Goal: Transaction & Acquisition: Purchase product/service

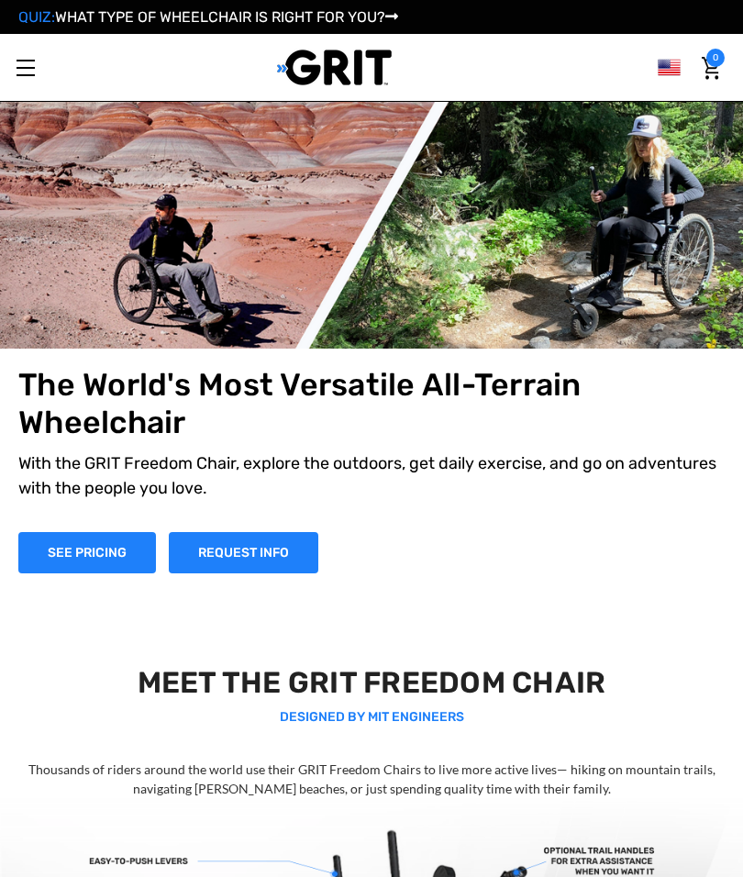
click at [20, 63] on link "Toggle menu" at bounding box center [25, 67] width 50 height 50
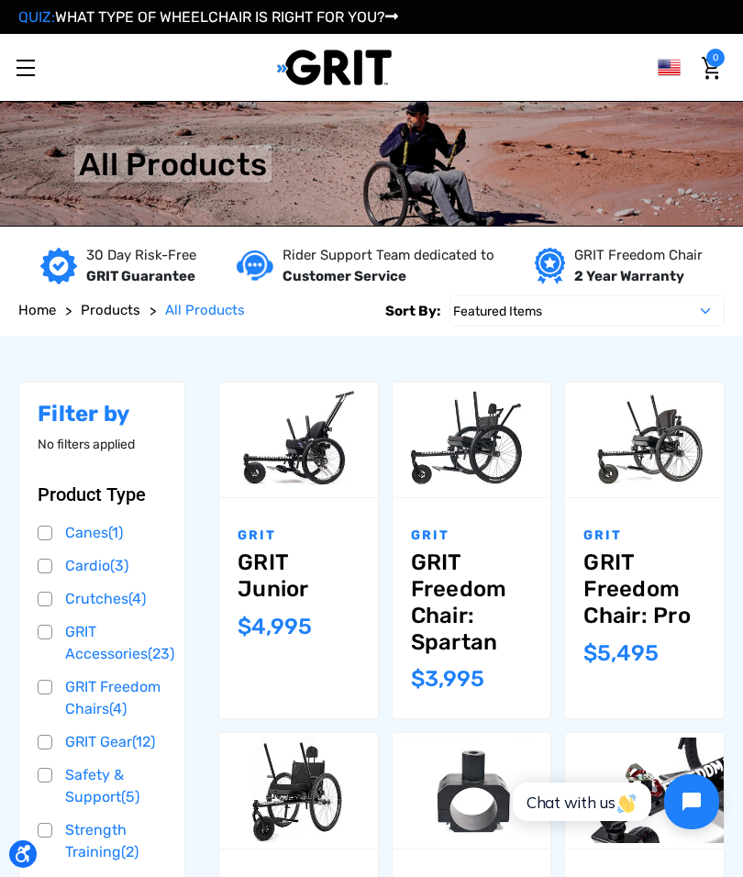
click at [605, 582] on link "GRIT Freedom Chair: Pro" at bounding box center [644, 588] width 122 height 79
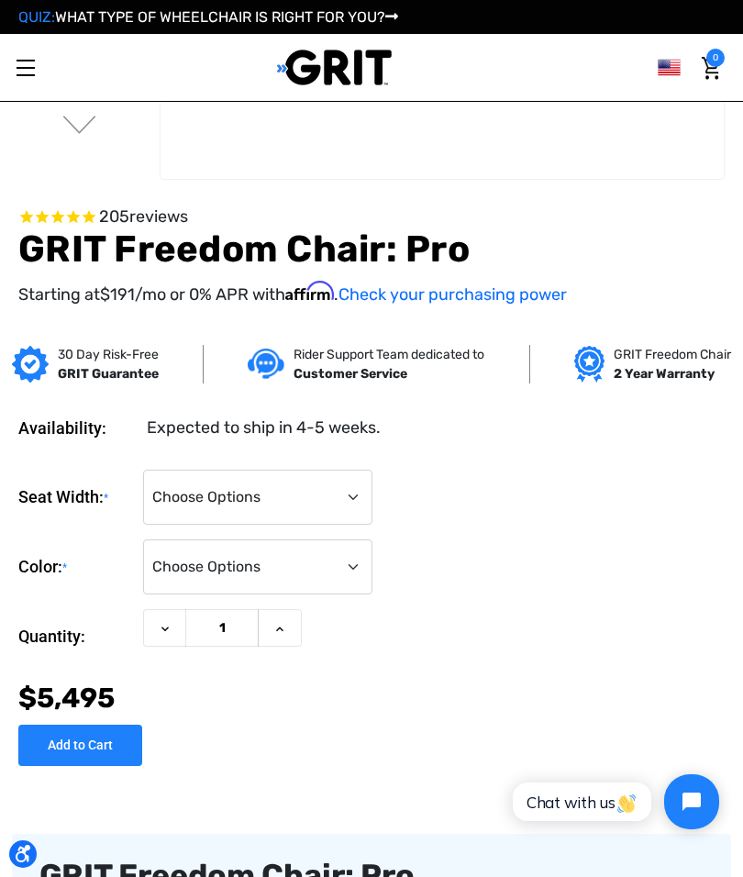
scroll to position [466, 0]
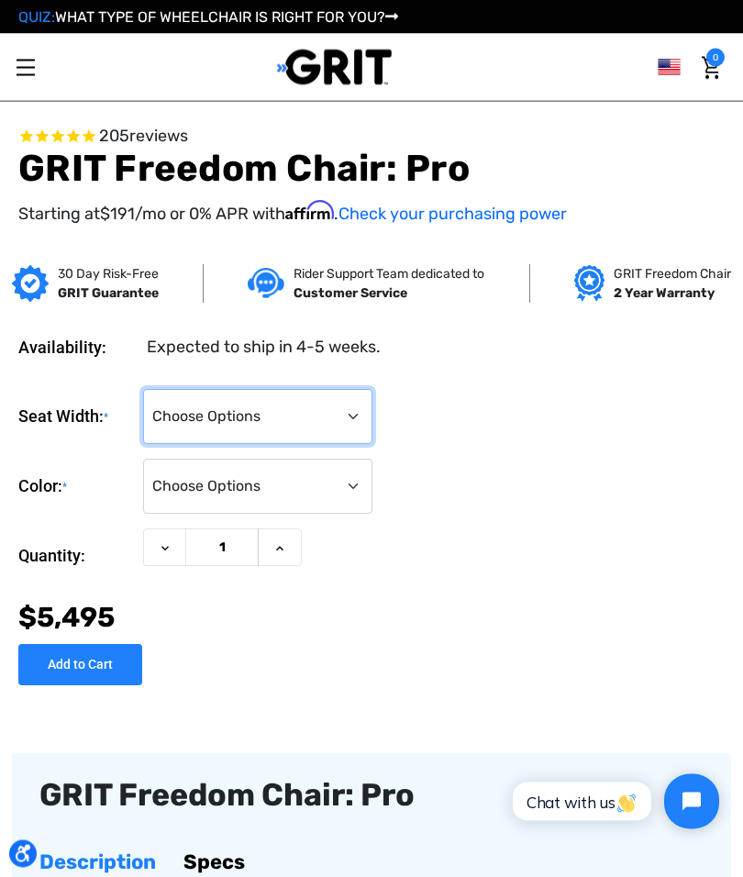
click at [189, 404] on select "Choose Options 16" 18" 20"" at bounding box center [257, 417] width 229 height 55
select select "326"
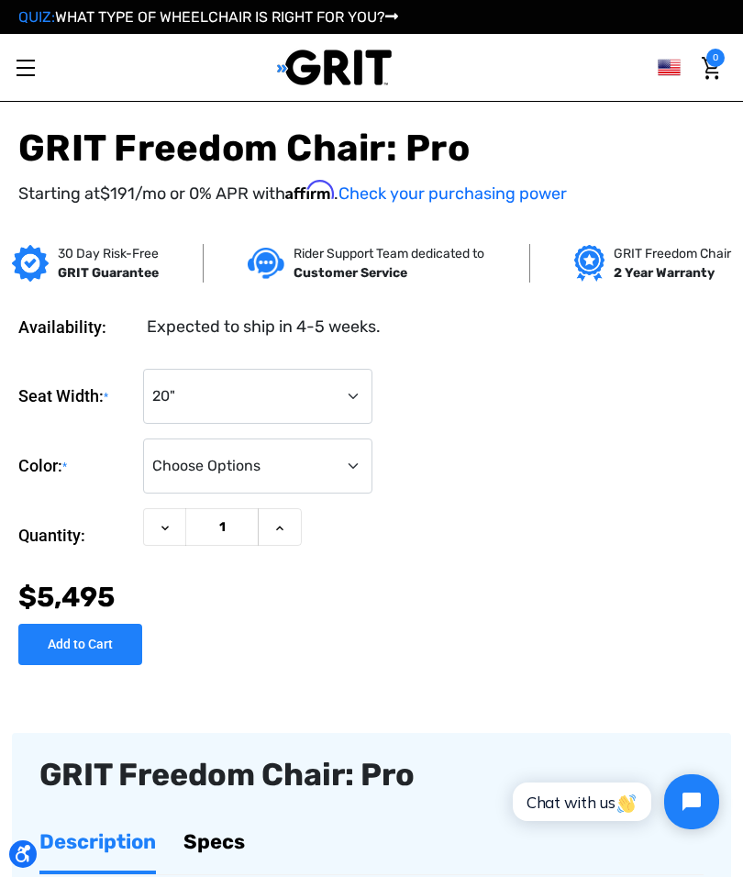
click at [190, 467] on select "Choose Options Black Blue Green Orange Pink Purple Red White Yellow" at bounding box center [257, 465] width 229 height 55
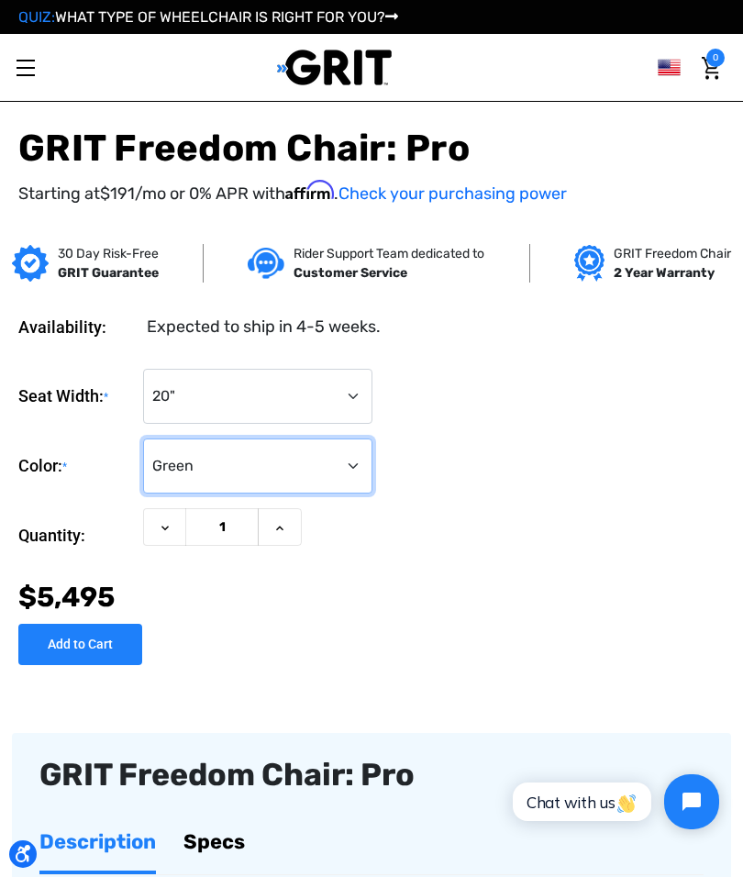
click at [186, 454] on select "Choose Options Black Blue Green Orange Pink Purple Red White Yellow" at bounding box center [257, 465] width 229 height 55
select select "327"
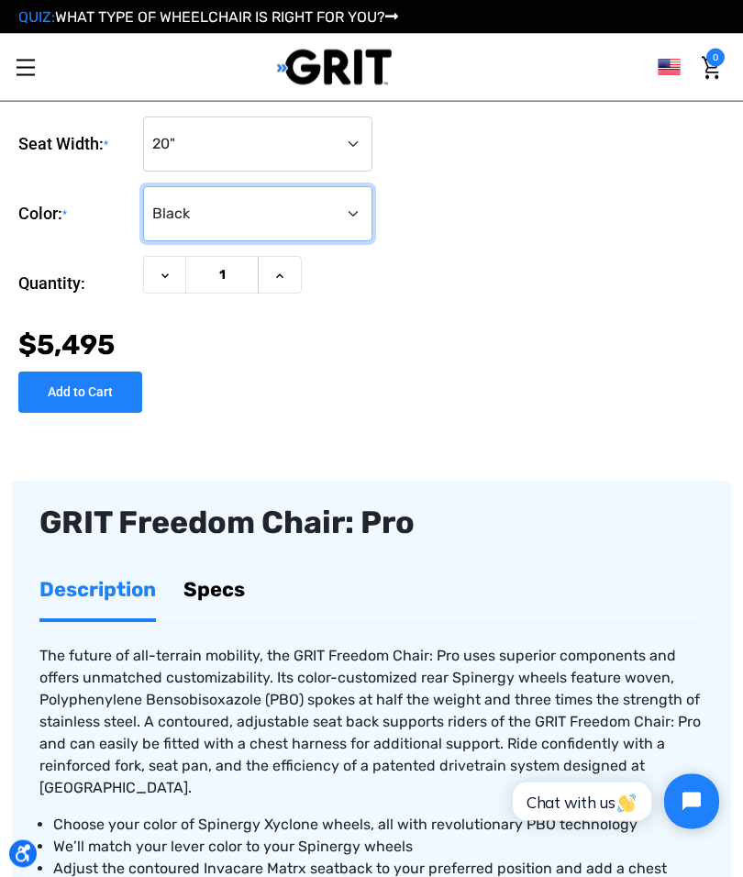
scroll to position [749, 0]
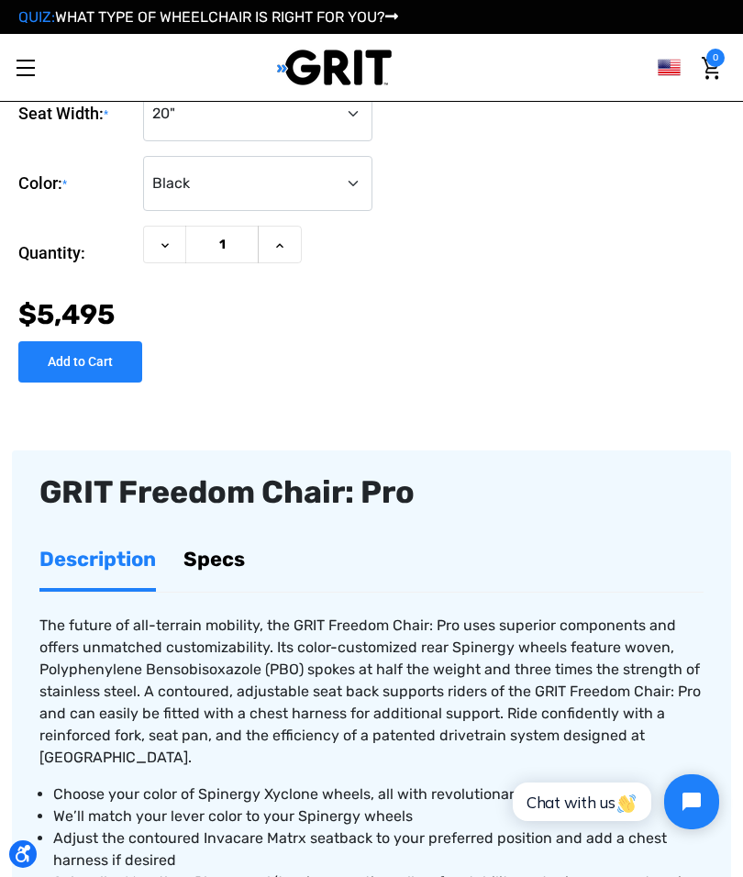
click at [78, 359] on input "Add to Cart" at bounding box center [80, 361] width 124 height 41
type input "Add to Cart"
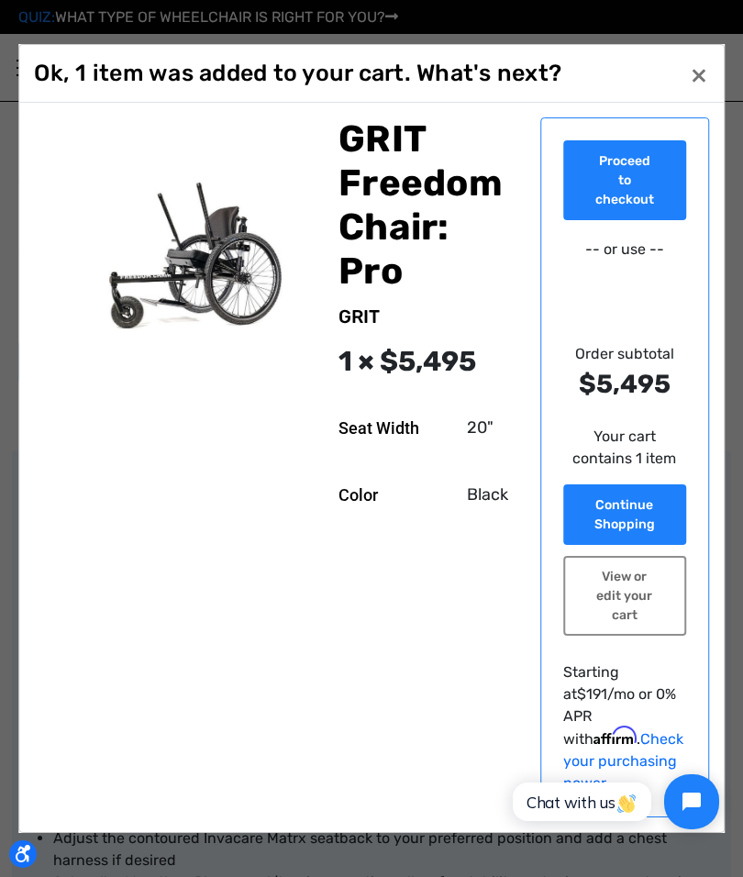
click at [615, 220] on link "Proceed to checkout" at bounding box center [624, 180] width 123 height 80
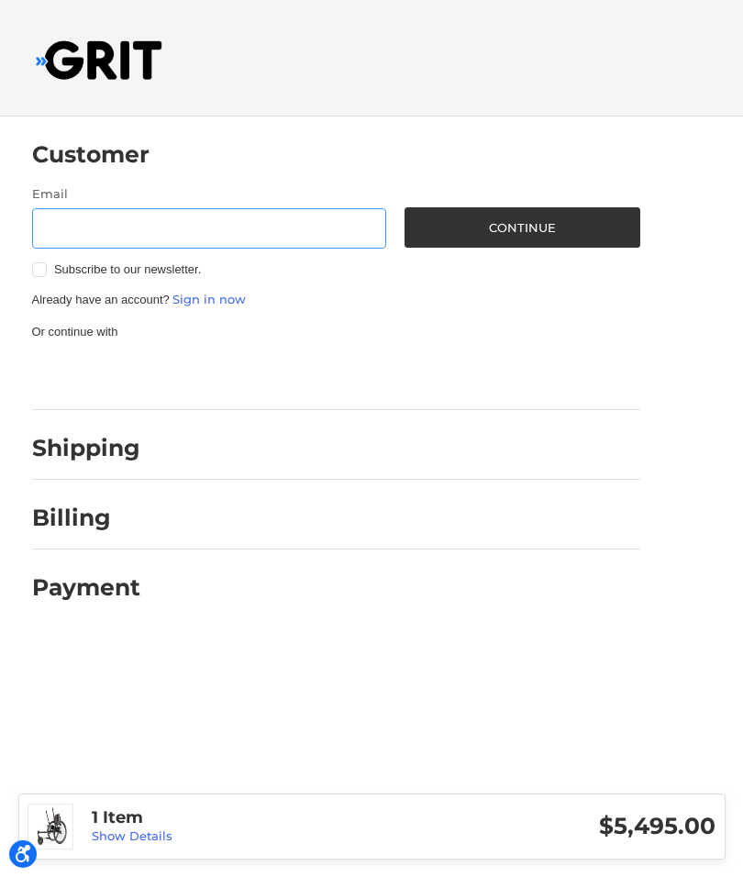
click at [307, 238] on input "Email" at bounding box center [209, 228] width 355 height 41
type input "[EMAIL_ADDRESS][DOMAIN_NAME]"
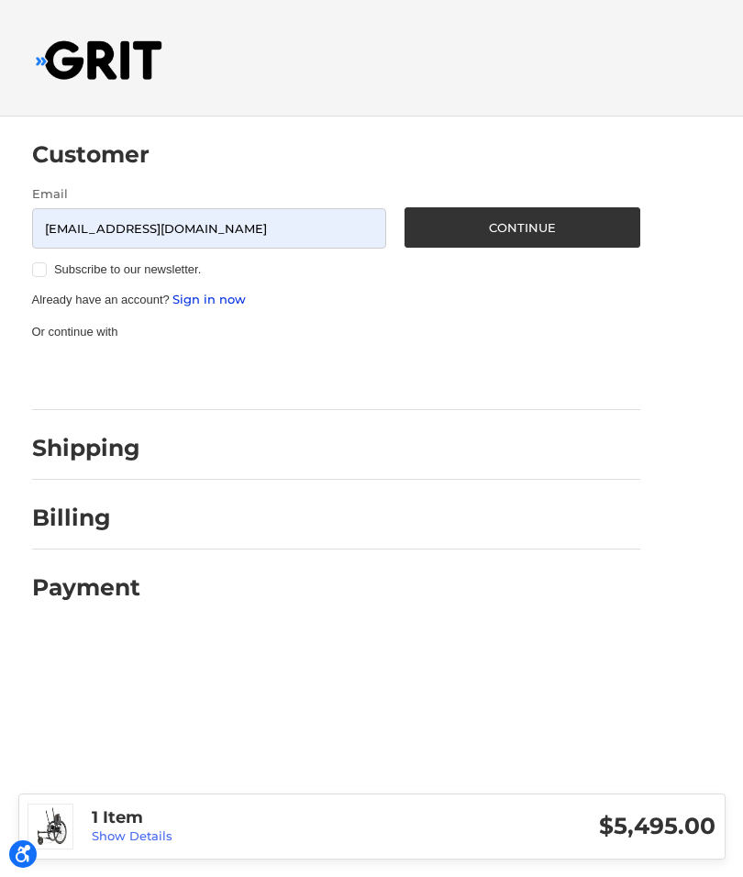
click at [214, 300] on link "Sign in now" at bounding box center [208, 299] width 73 height 15
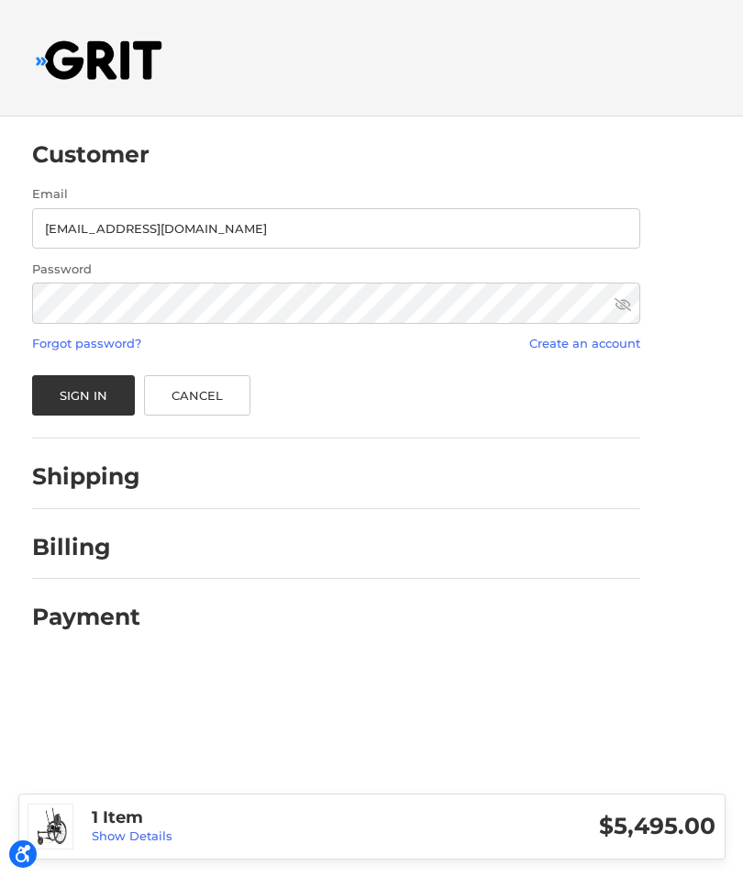
click at [613, 338] on link "Create an account" at bounding box center [584, 343] width 111 height 15
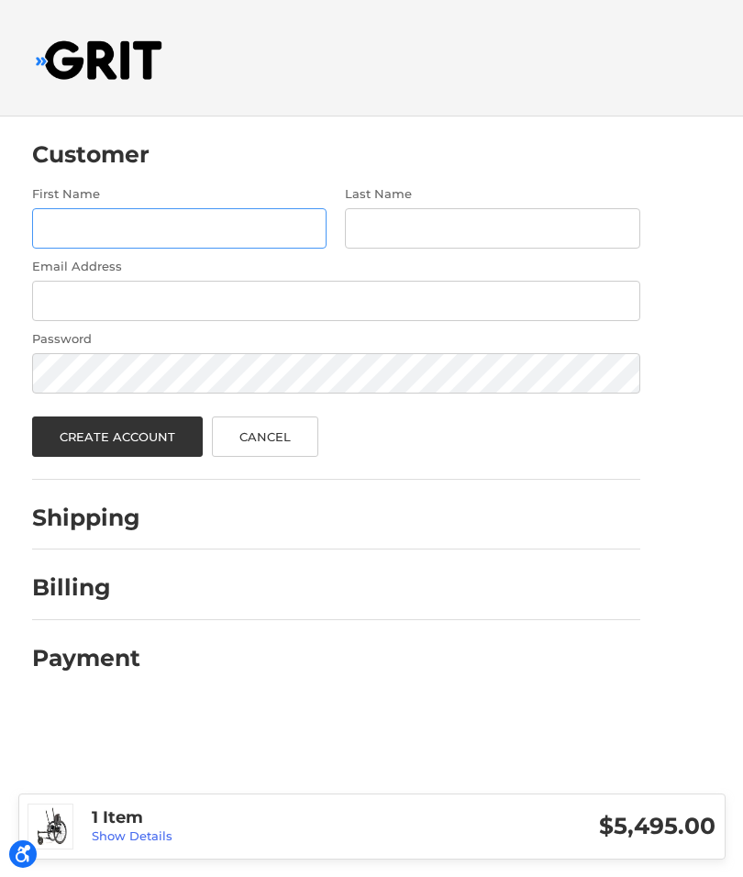
click at [94, 217] on input "First Name" at bounding box center [179, 228] width 295 height 41
type input "[PERSON_NAME]"
click at [560, 222] on input "Last Name" at bounding box center [492, 228] width 295 height 41
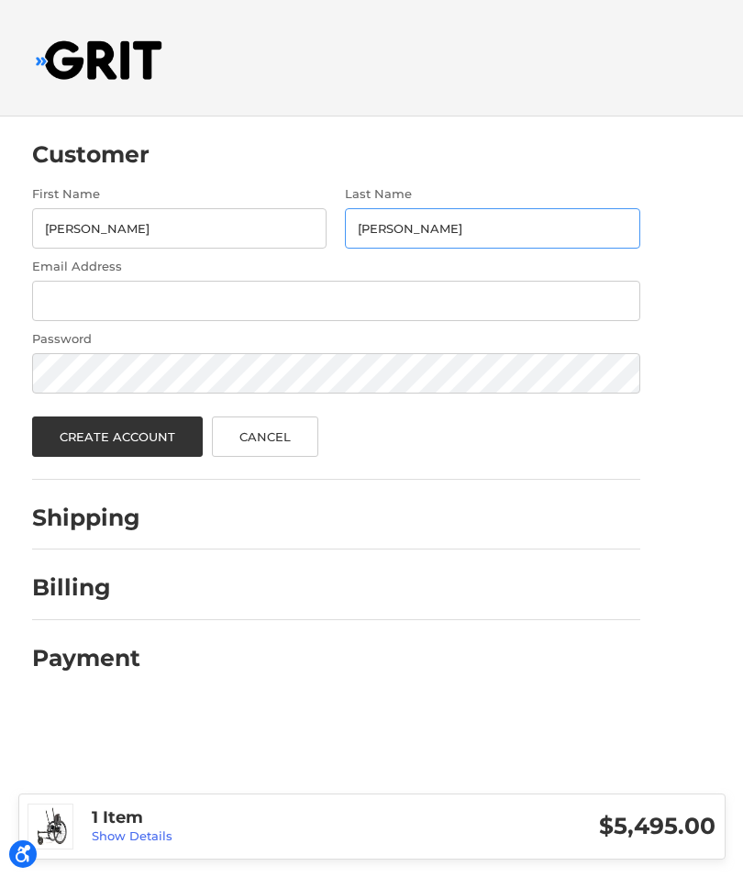
type input "Mangogna"
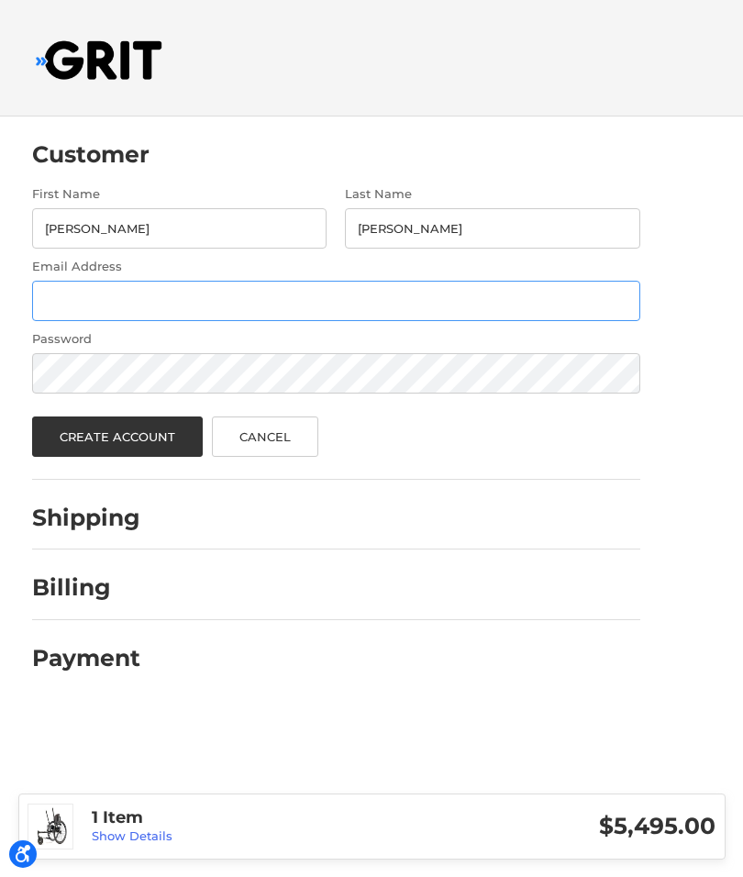
click at [531, 304] on input "Email Address" at bounding box center [336, 301] width 608 height 41
type input "CoyoteWayaShepherd@Gmail.com"
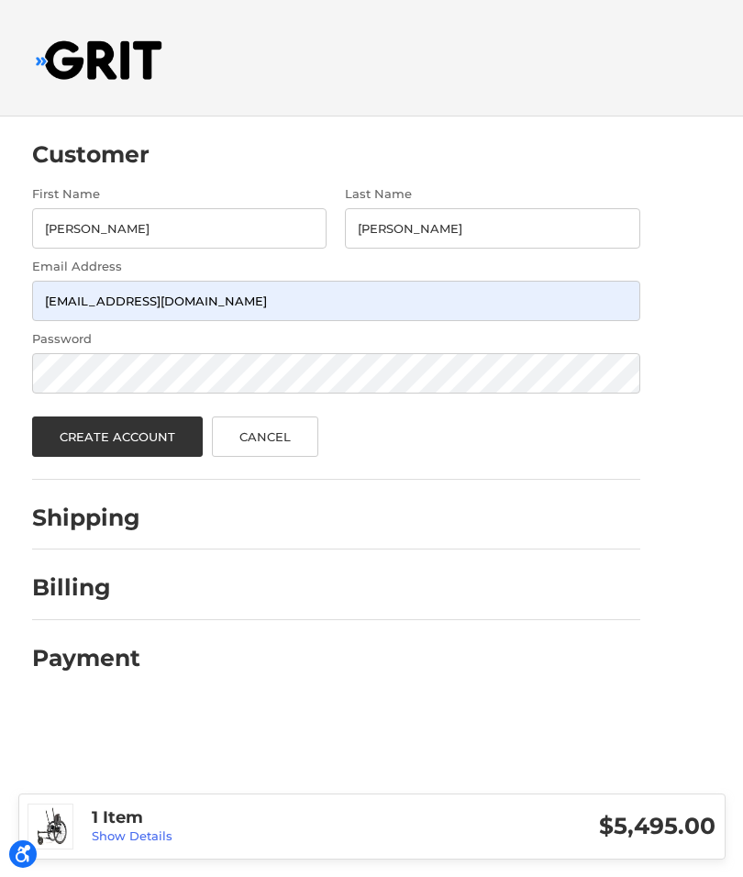
click at [76, 434] on button "Create Account" at bounding box center [118, 436] width 172 height 40
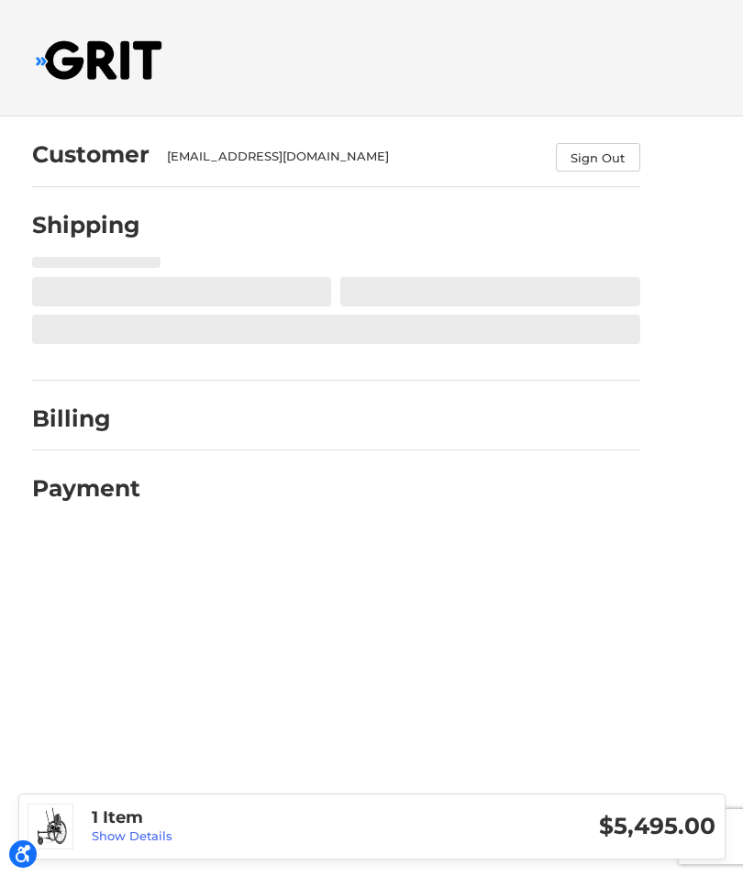
select select "US"
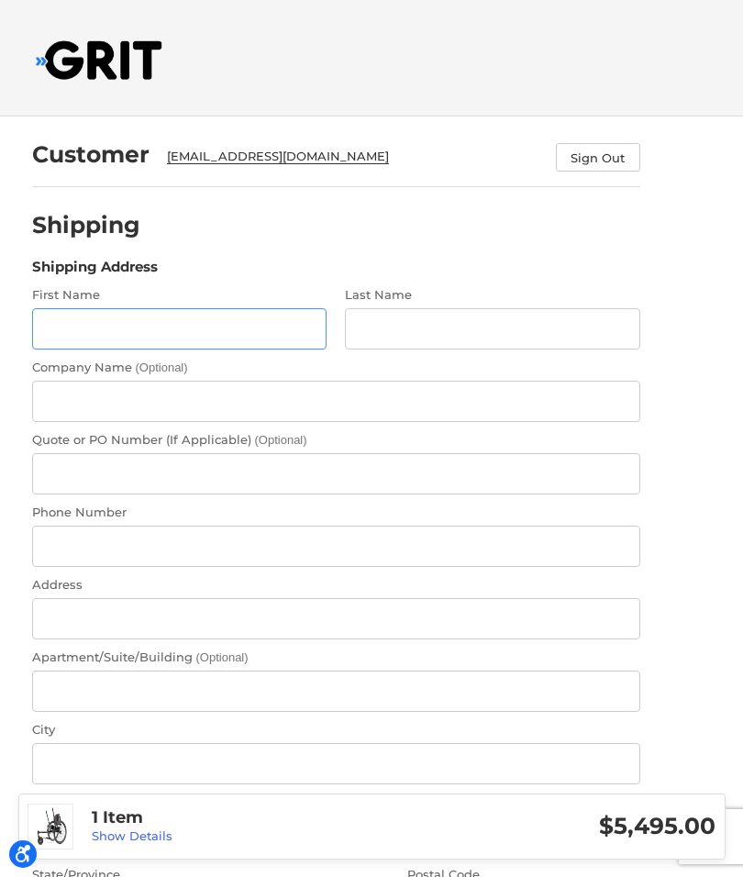
click at [122, 331] on input "First Name" at bounding box center [179, 328] width 295 height 41
type input "Francis"
click at [560, 318] on input "Last Name" at bounding box center [492, 328] width 295 height 41
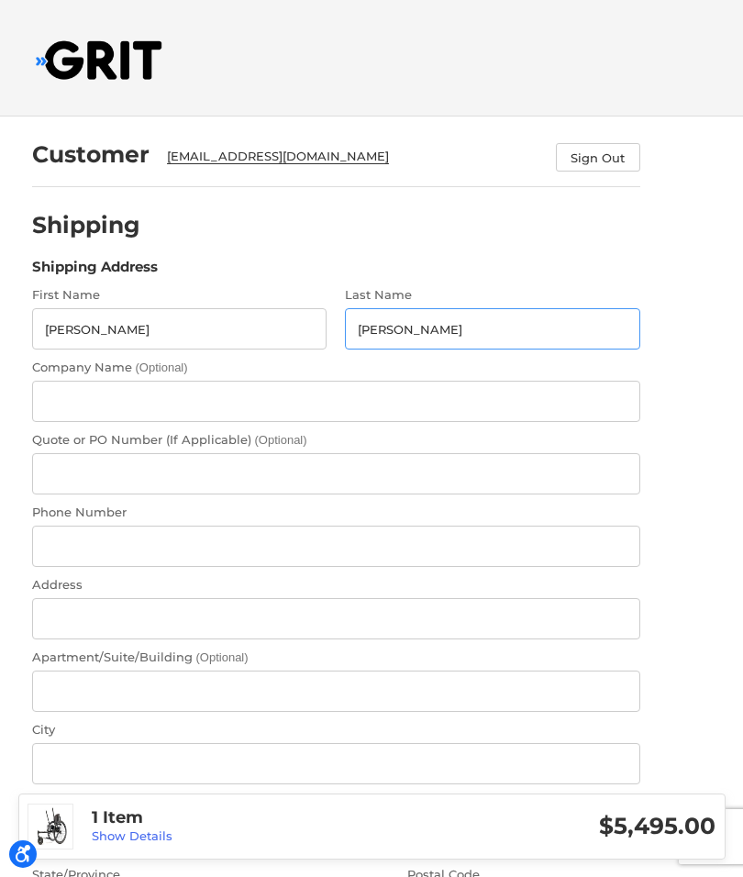
type input "Mangogna"
click at [97, 382] on input "Company Name (Optional)" at bounding box center [336, 401] width 608 height 41
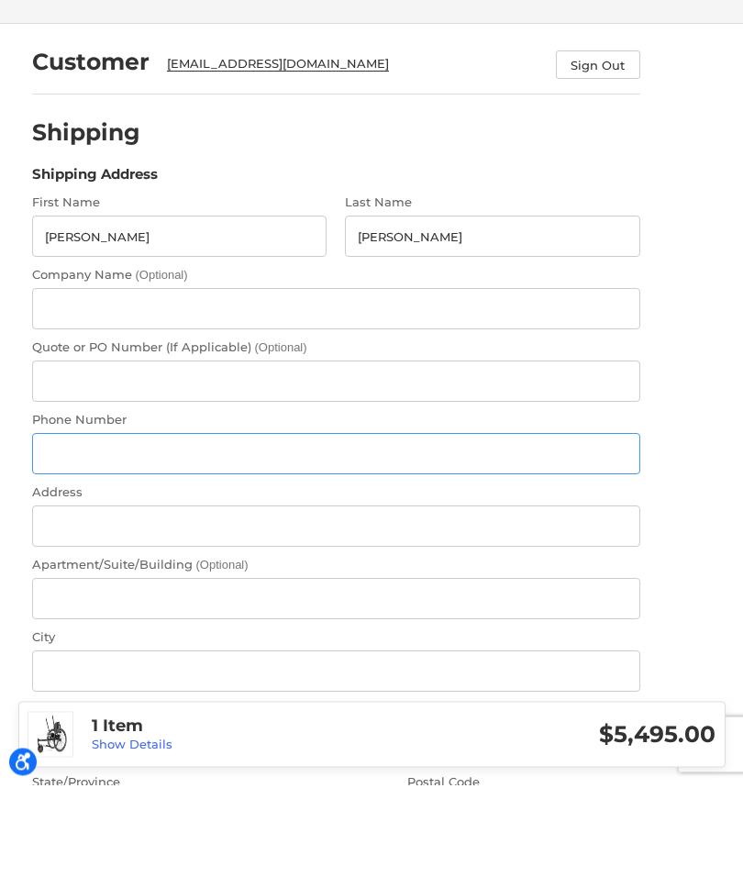
click at [61, 526] on input "Phone Number" at bounding box center [336, 546] width 608 height 41
type input "3235245093"
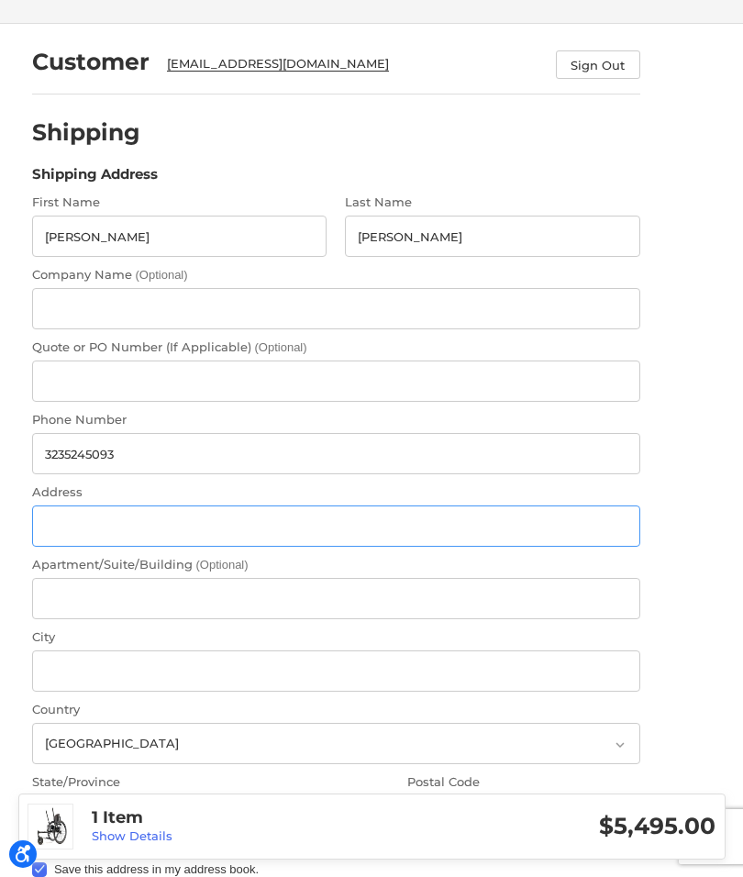
type input "40 Flatbush Ave Ext"
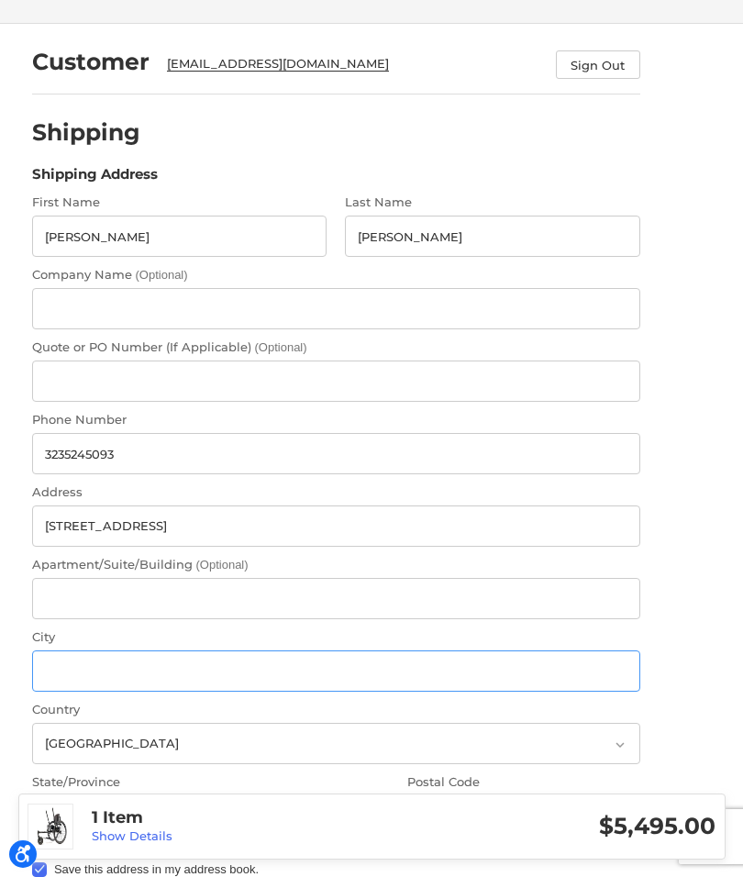
type input "Brooklyn"
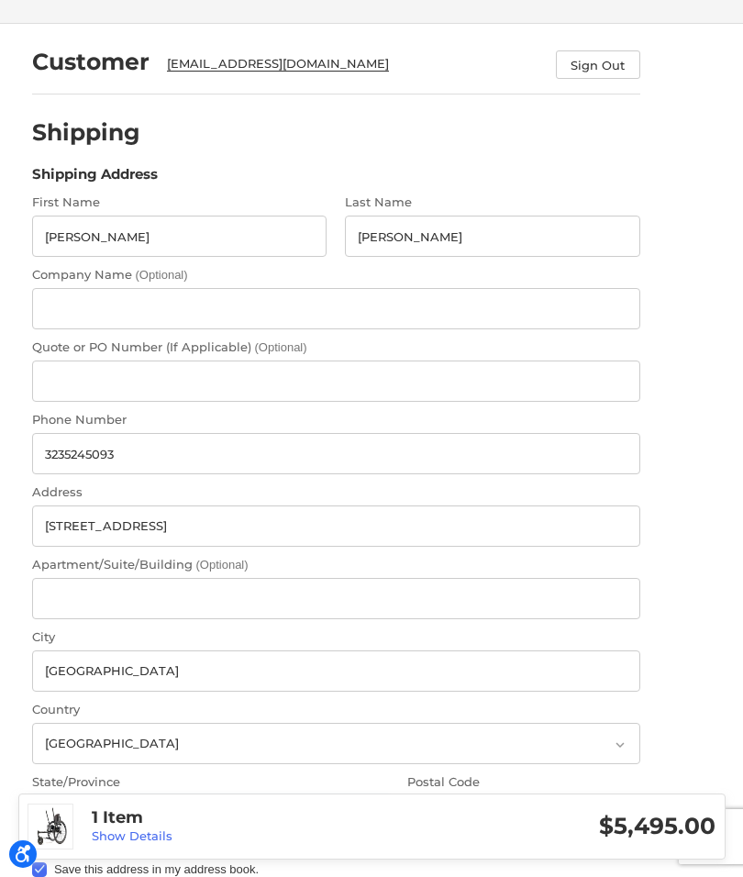
select select "NY"
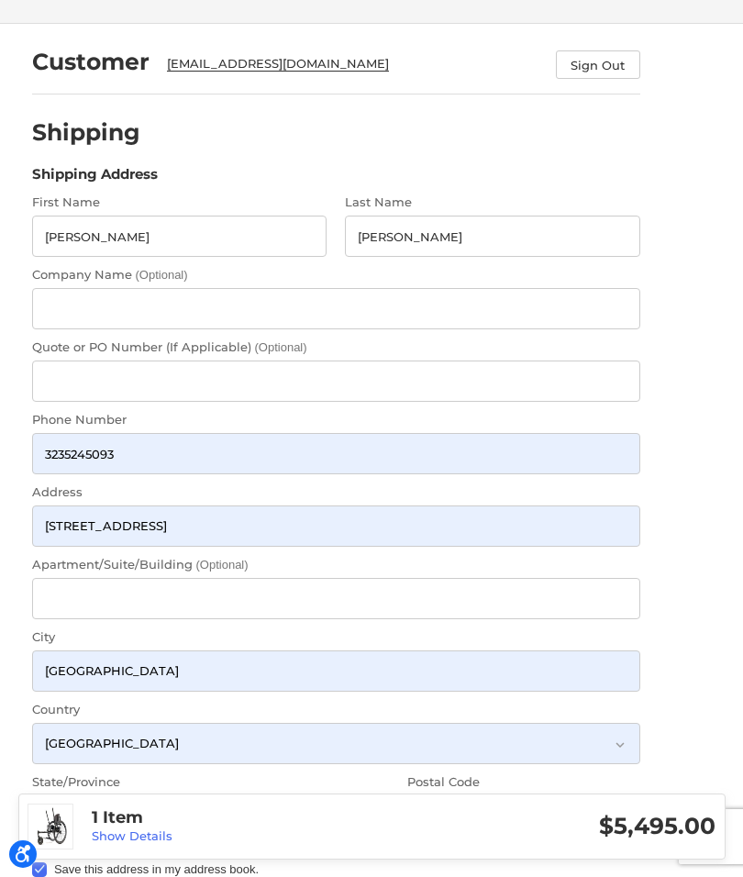
type input "11201"
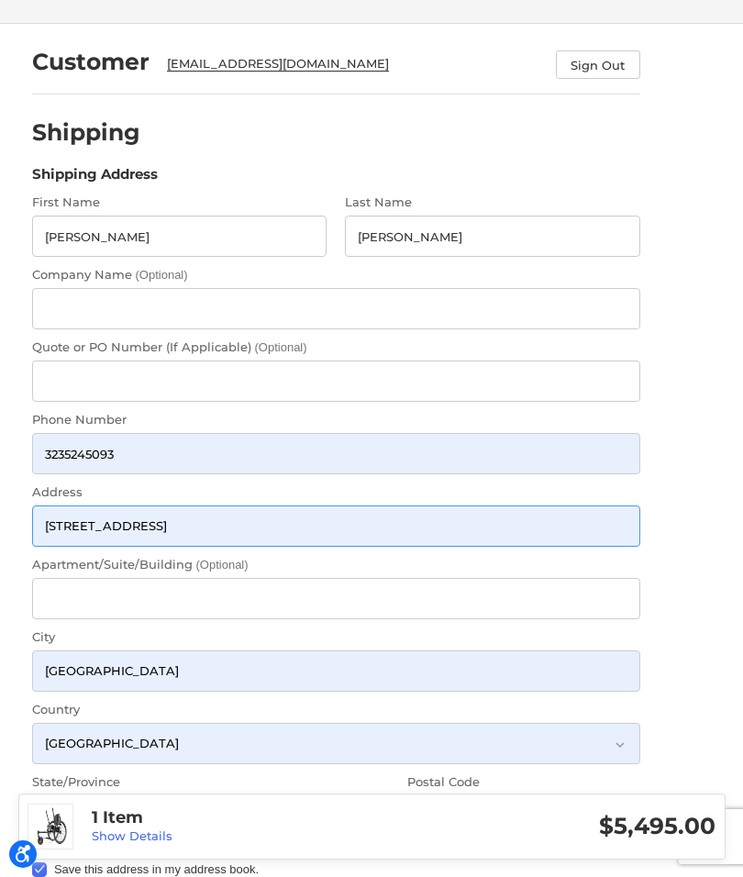
click at [52, 525] on input "40 Flatbush Ave Ext" at bounding box center [336, 525] width 608 height 41
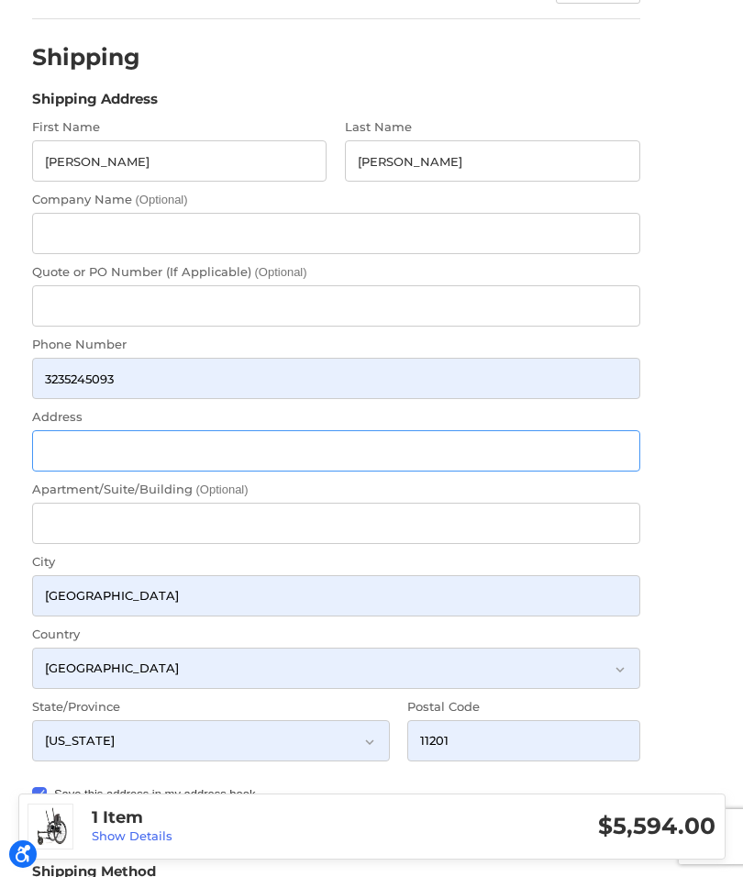
scroll to position [167, 0]
click at [68, 457] on input "Address" at bounding box center [336, 451] width 608 height 41
paste input "7200 Montgomery Blvd NE # B-11, Albuquerque, NM 87109"
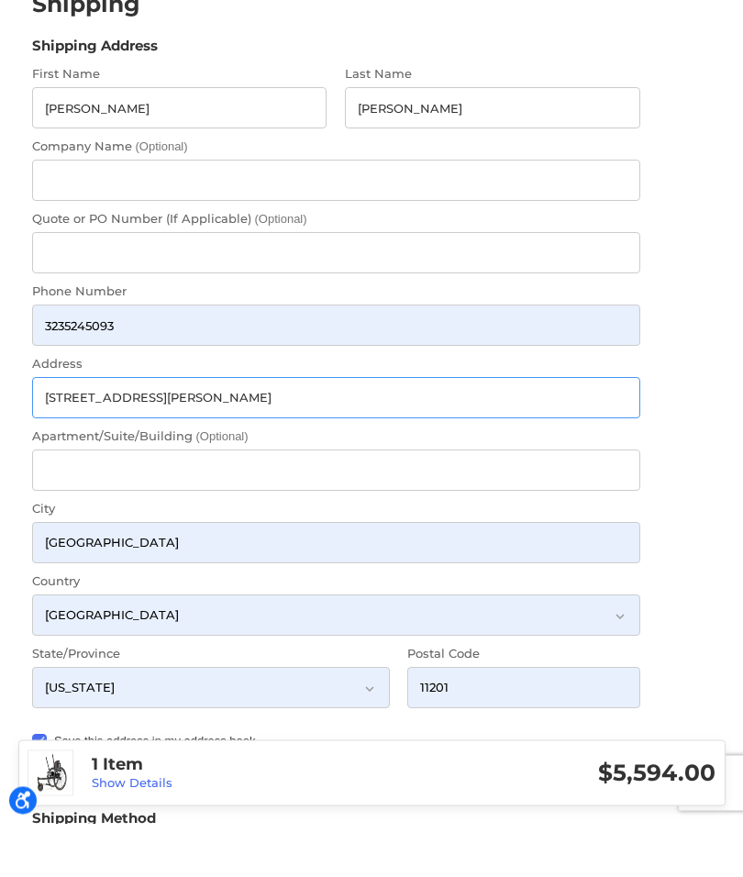
type input "7200 Montgomery Blvd NE # B-11, Albuquerque, NM 87109"
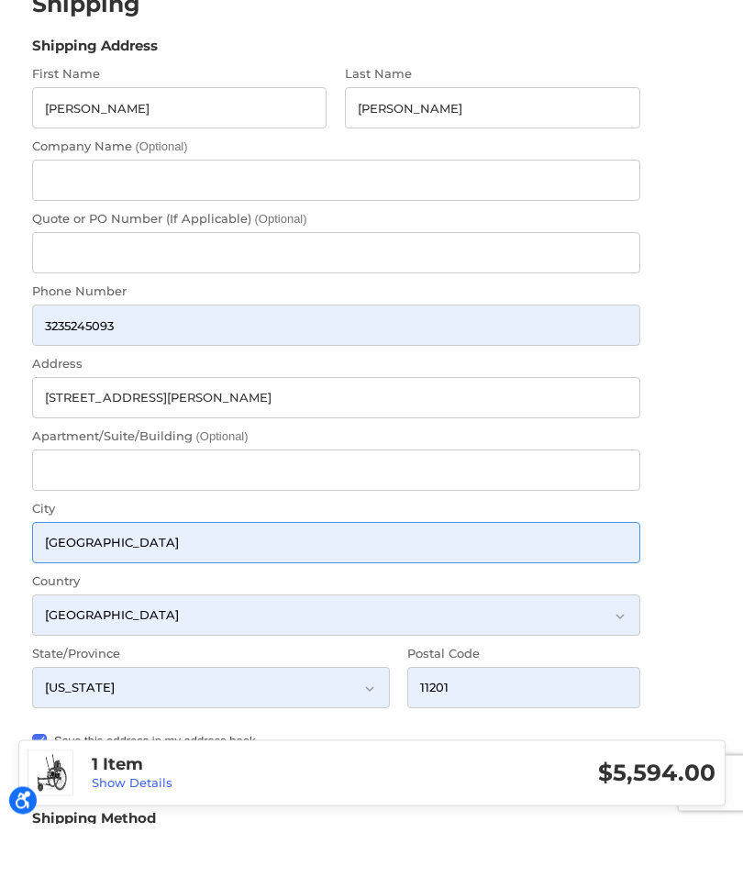
click at [545, 576] on input "Brooklyn" at bounding box center [336, 596] width 608 height 41
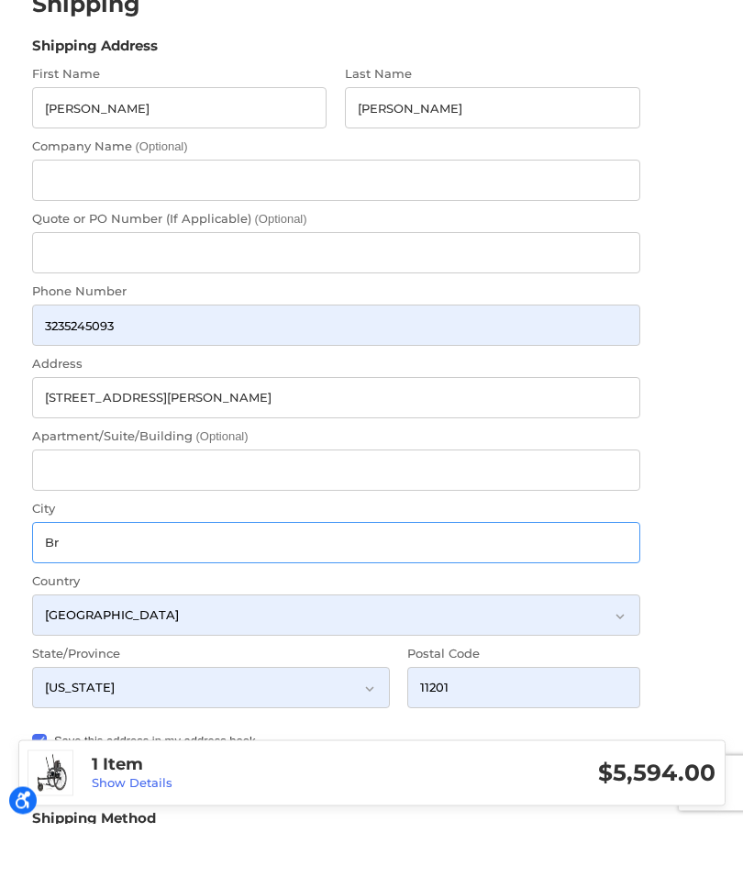
type input "B"
type input "A"
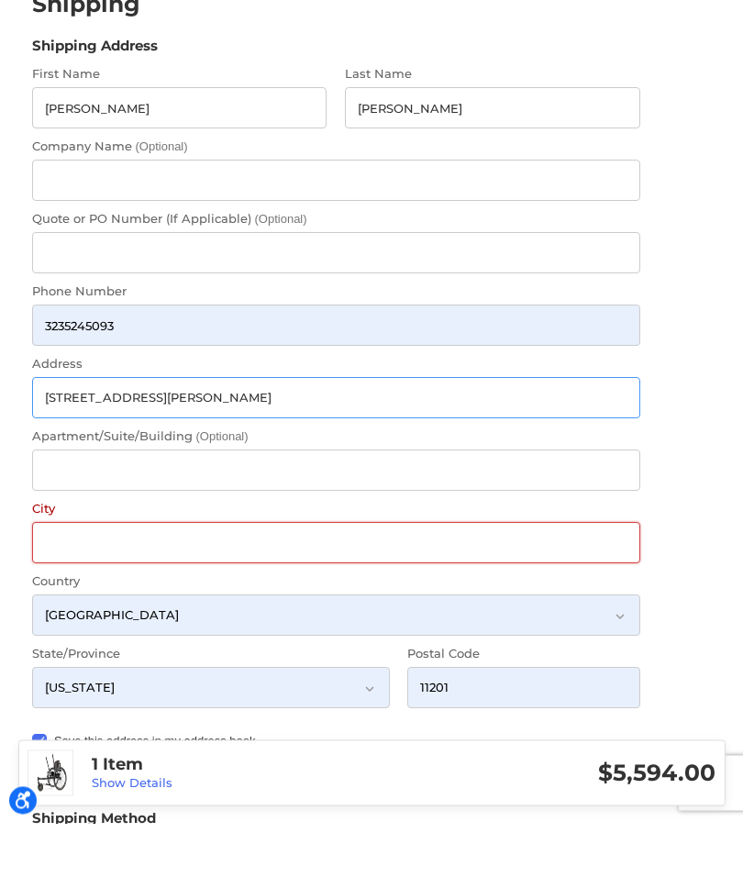
click at [283, 431] on input "7200 Montgomery Blvd NE # B-11, Albuquerque, NM 87109" at bounding box center [336, 451] width 608 height 41
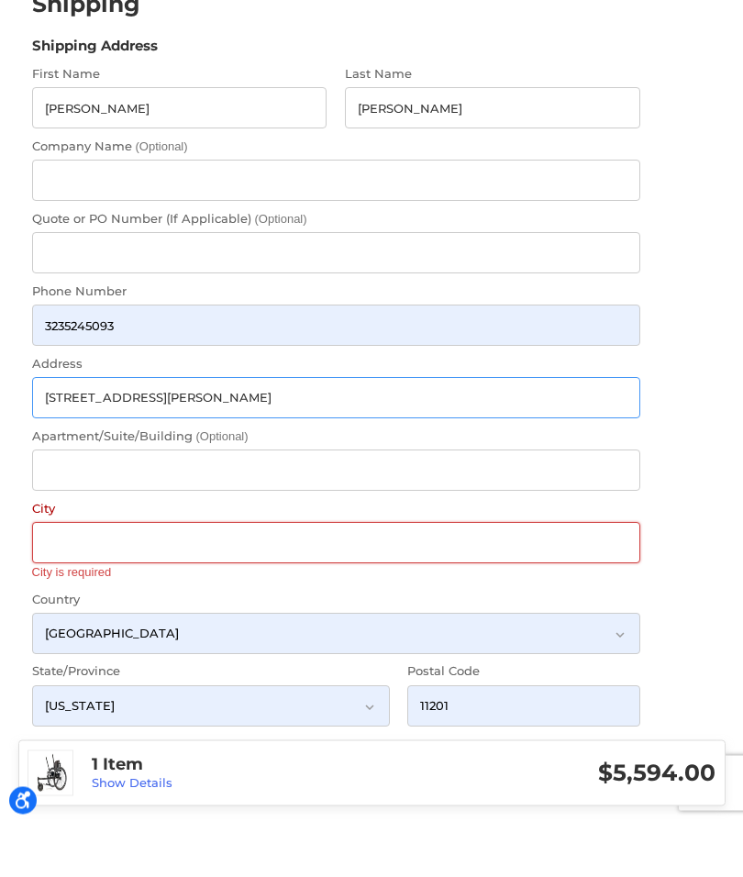
click at [273, 431] on input "7200 Montgomery Blvd NE # B-11, Albuquerque, NM 87109" at bounding box center [336, 451] width 608 height 41
type input "7200 Montgomery Blvd NE # B-11,, NM 87109"
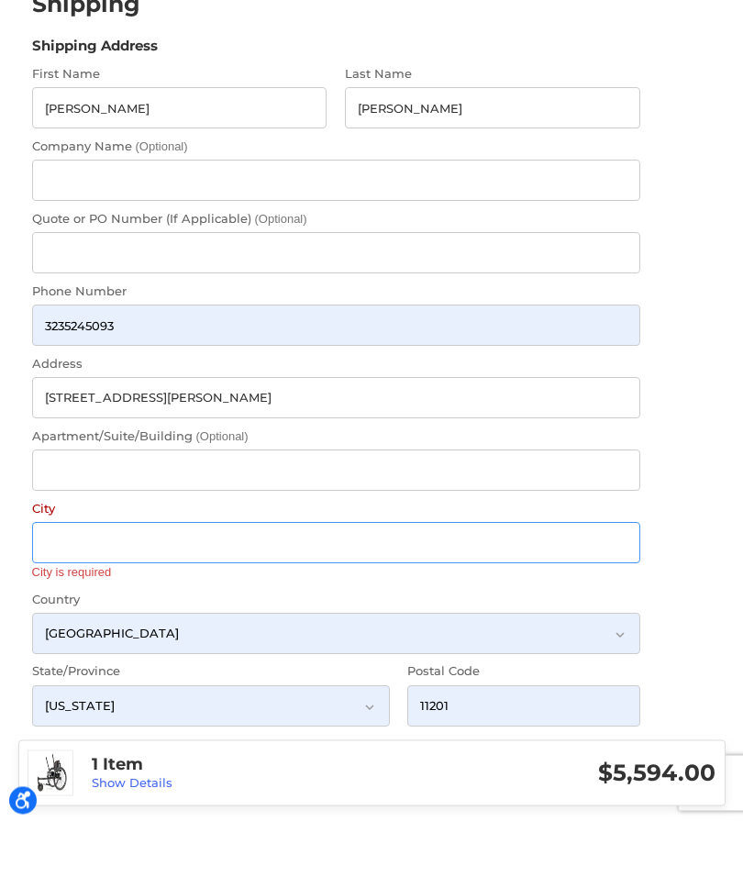
click at [80, 576] on input "City" at bounding box center [336, 596] width 608 height 41
click at [70, 576] on input "City" at bounding box center [336, 596] width 608 height 41
paste input "Albuquerque"
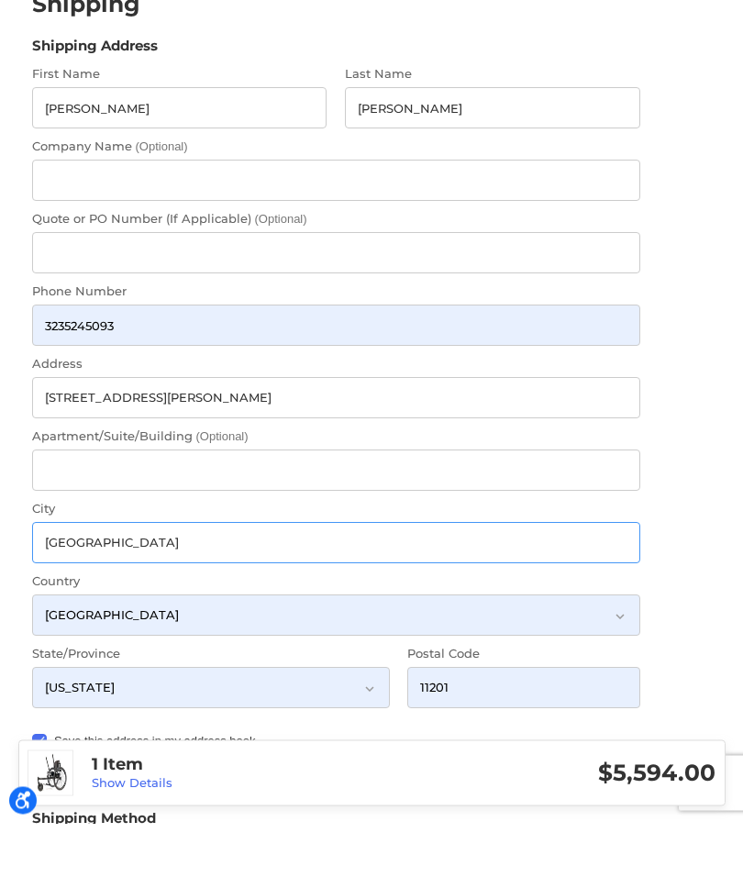
type input "Albuquerque"
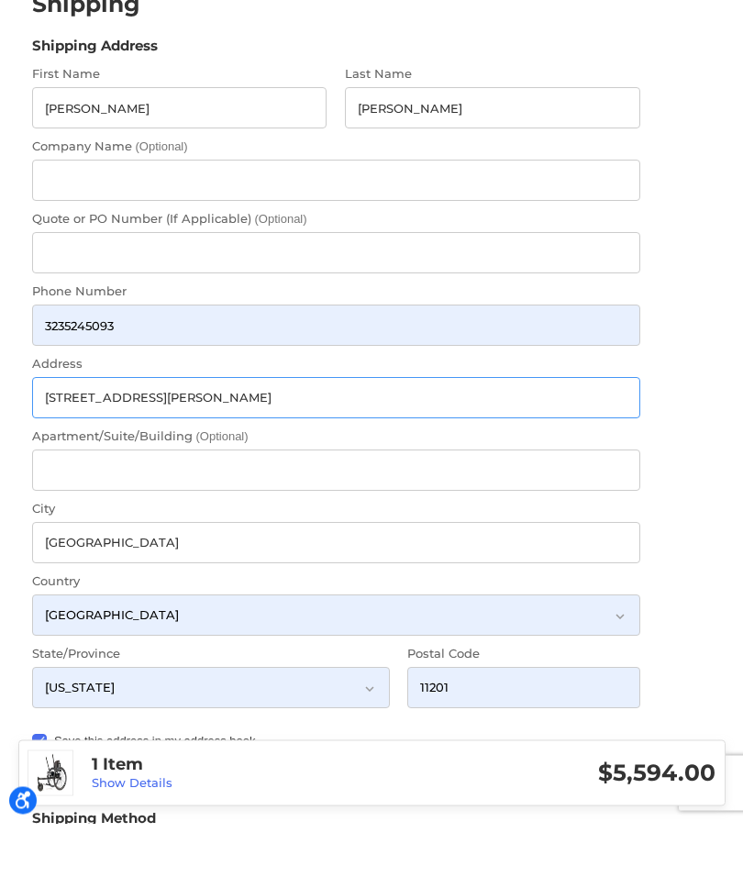
click at [297, 431] on input "7200 Montgomery Blvd NE # B-11,, NM 87109" at bounding box center [336, 451] width 608 height 41
click at [296, 431] on input "7200 Montgomery Blvd NE # B-11,, NM 87109" at bounding box center [336, 451] width 608 height 41
click at [294, 431] on input "7200 Montgomery Blvd NE # B-11,, NM 87109" at bounding box center [336, 451] width 608 height 41
click at [293, 431] on input "7200 Montgomery Blvd NE # B-11,, NM 87109" at bounding box center [336, 451] width 608 height 41
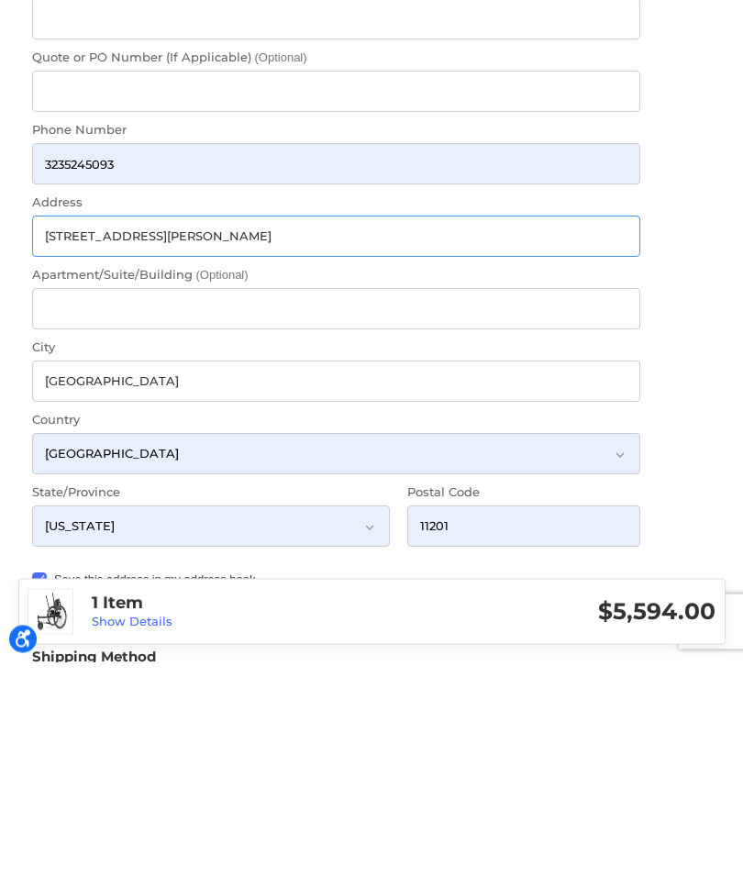
type input "7200 Montgomery Blvd NE # B-11,, NM"
click at [443, 721] on input "11201" at bounding box center [523, 741] width 233 height 41
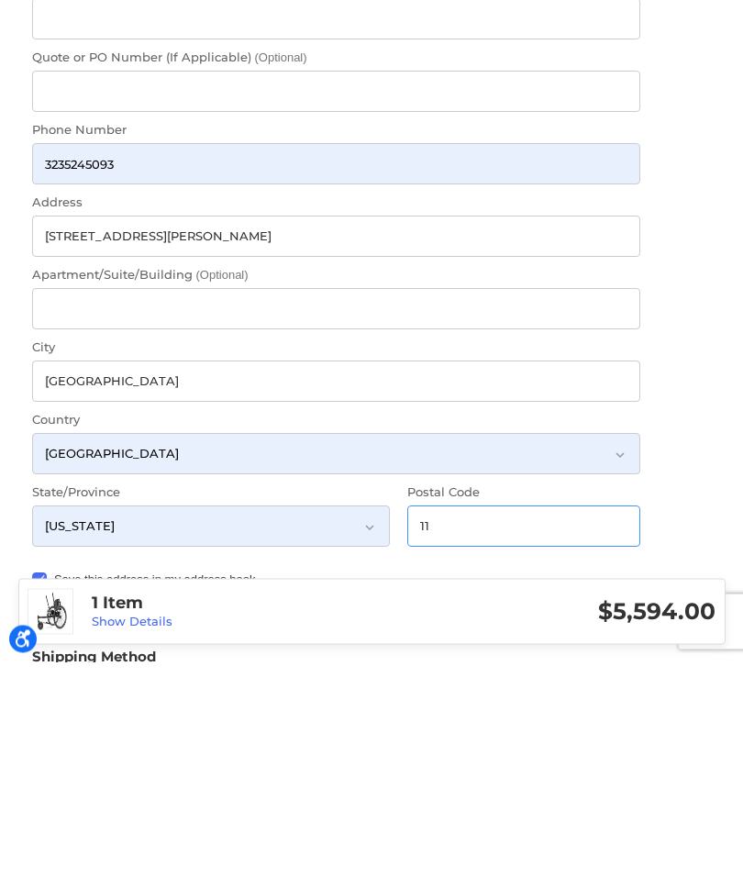
type input "1"
click at [439, 721] on input "Postal Code" at bounding box center [523, 741] width 233 height 41
paste input "87109"
type input "87109"
click at [143, 721] on select "Select a state Alabama Alaska American Samoa Arizona Arkansas Armed Forces Amer…" at bounding box center [211, 741] width 358 height 41
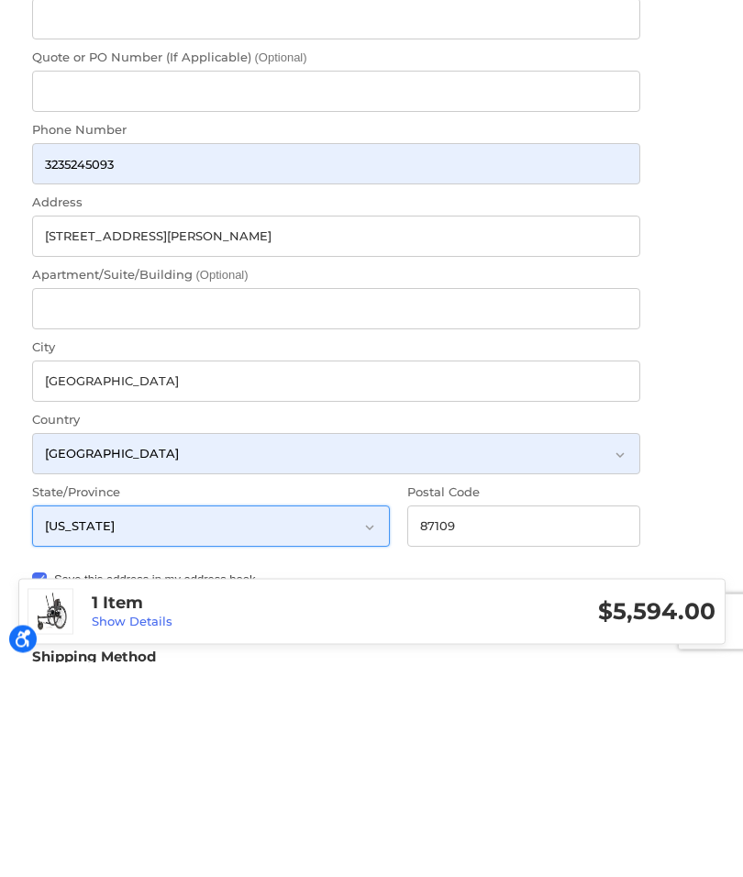
scroll to position [382, 0]
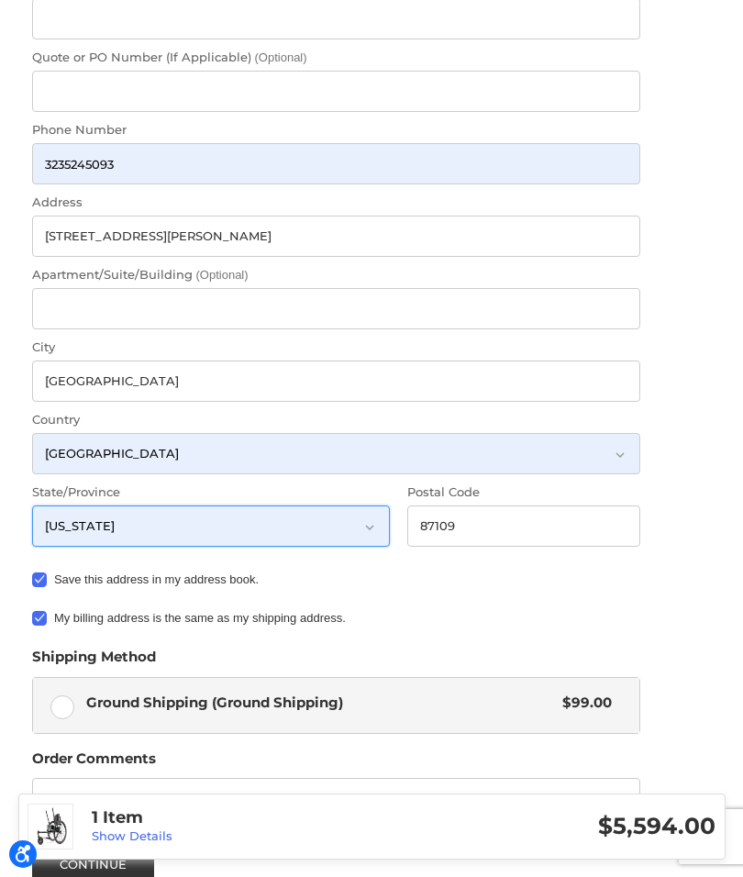
select select "NM"
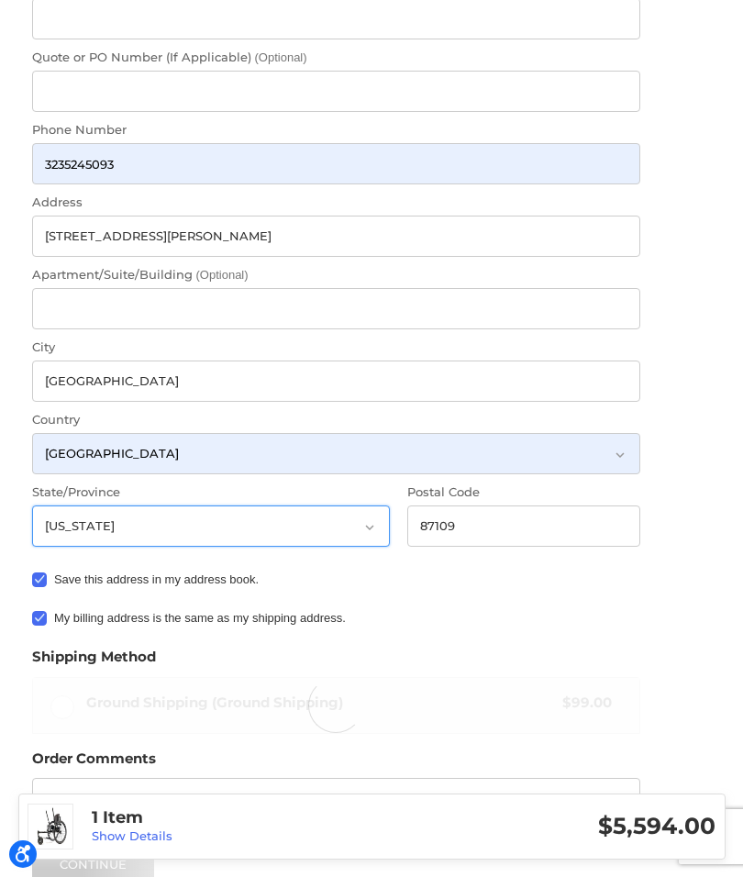
scroll to position [393, 0]
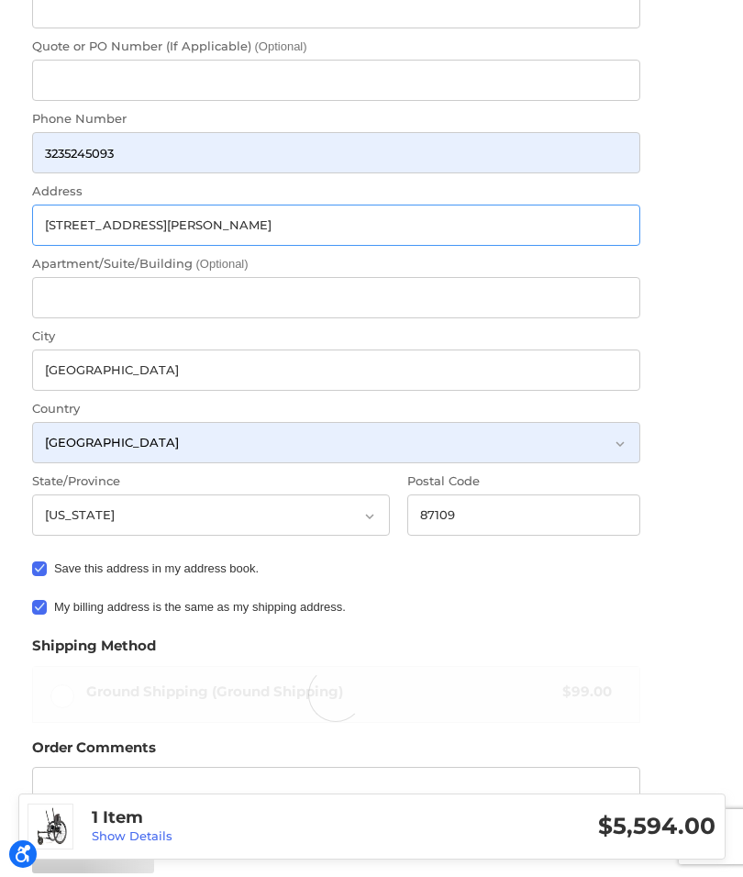
click at [295, 216] on input "7200 Montgomery Blvd NE # B-11,, NM" at bounding box center [336, 225] width 608 height 41
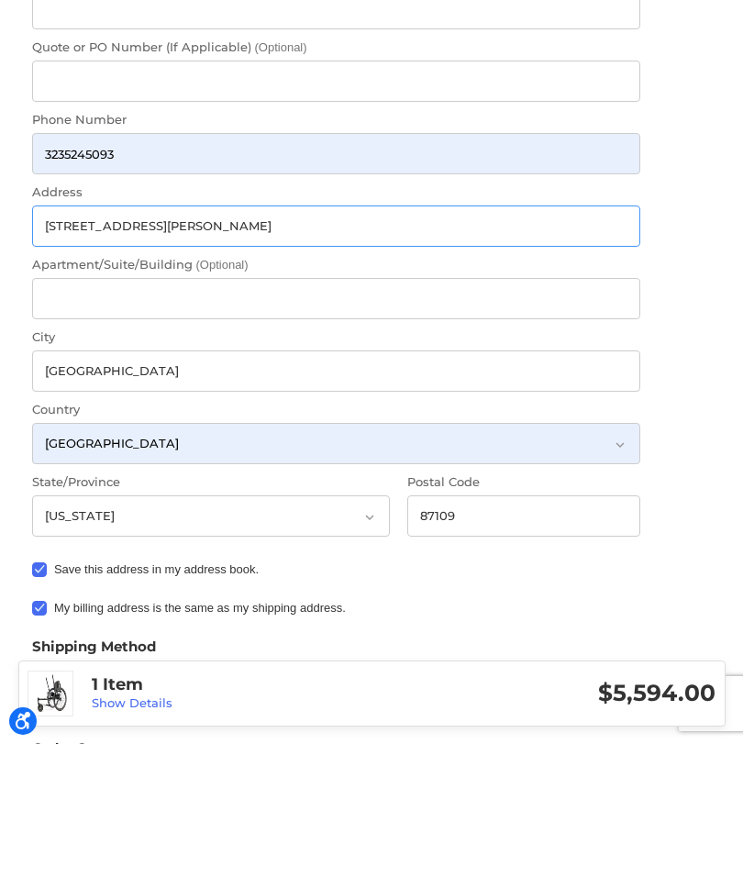
scroll to position [259, 0]
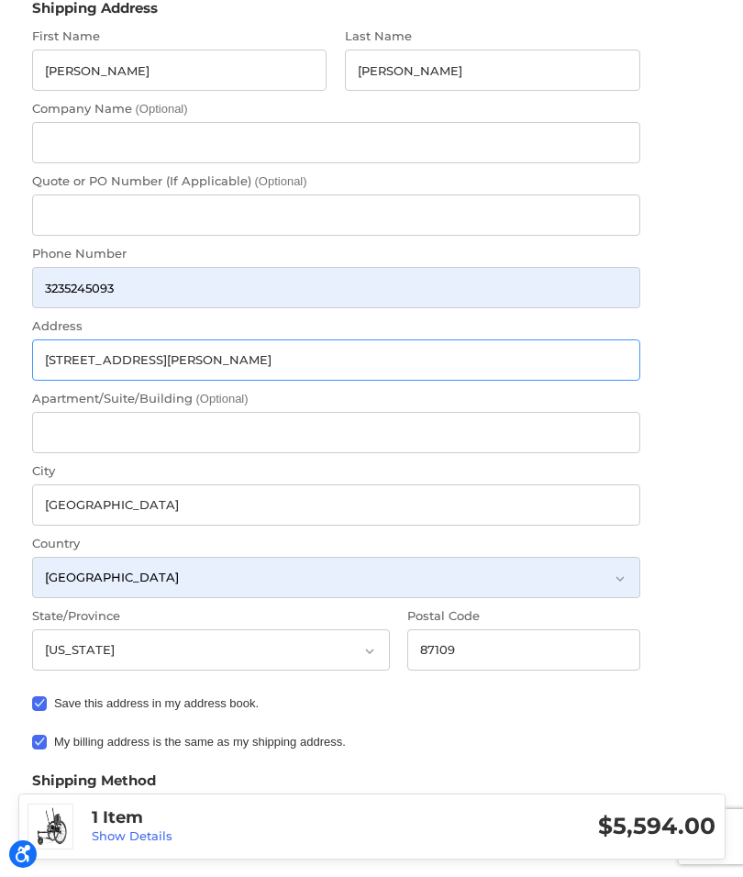
type input "7200 Montgomery Blvd NE # B-11"
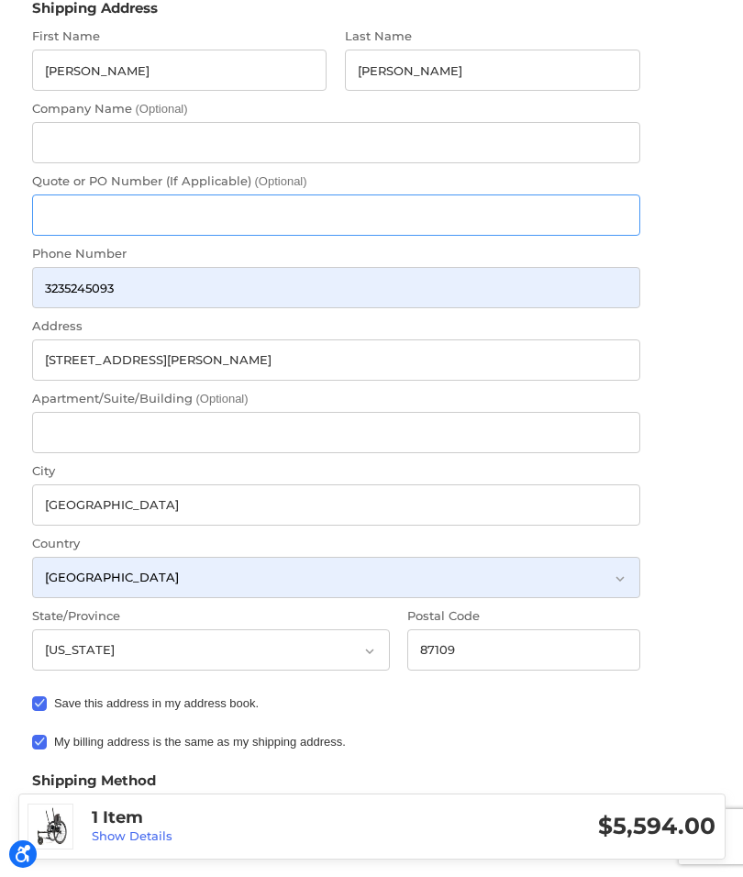
click at [81, 204] on input "Quote or PO Number (If Applicable) (Optional)" at bounding box center [336, 214] width 608 height 41
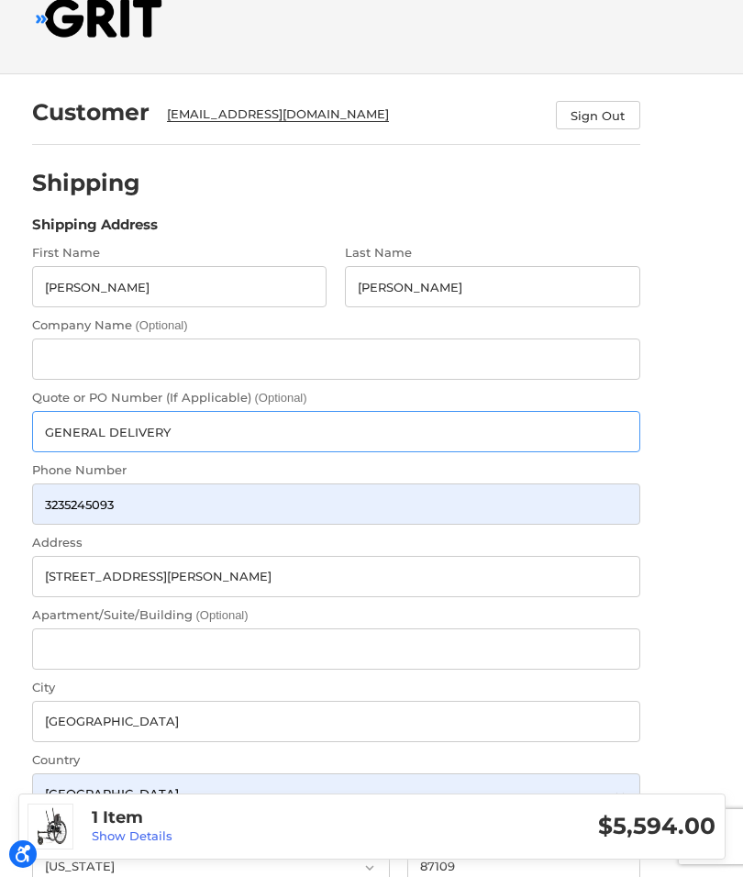
scroll to position [0, 0]
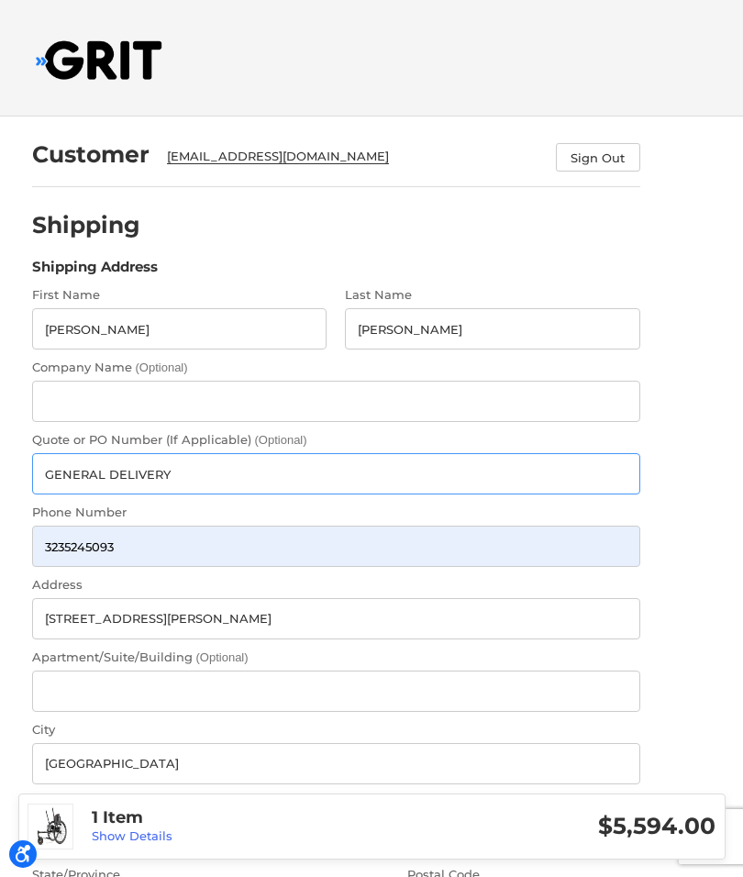
type input "GENERAL DELIVERY"
click at [298, 154] on div "CoyoteWayaShepherd@Gmail.com" at bounding box center [352, 160] width 371 height 24
click at [259, 157] on div "CoyoteWayaShepherd@Gmail.com" at bounding box center [352, 160] width 371 height 24
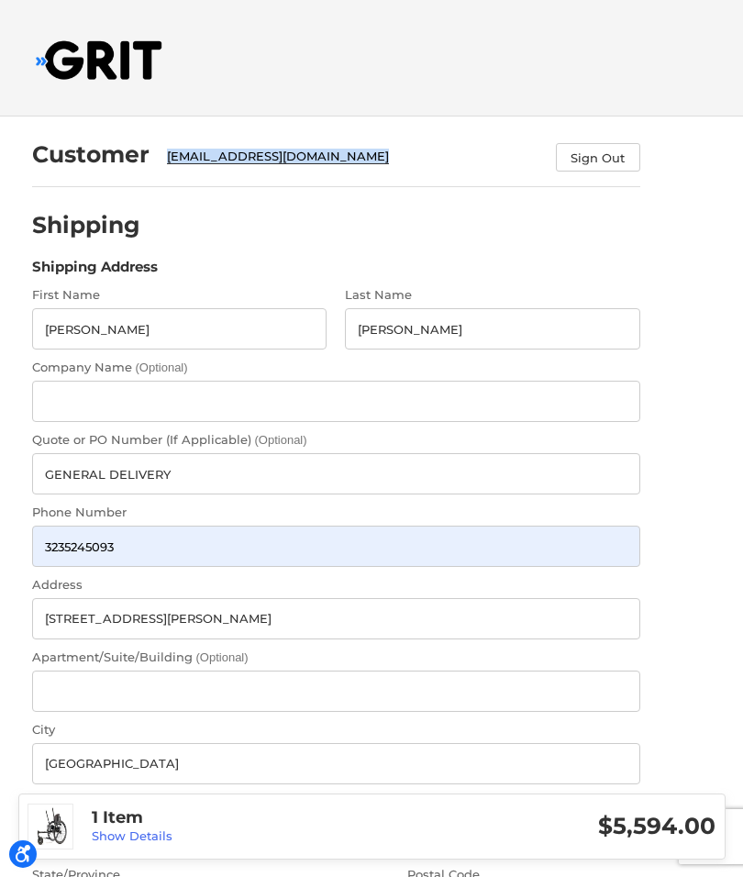
click at [93, 63] on img at bounding box center [99, 59] width 127 height 39
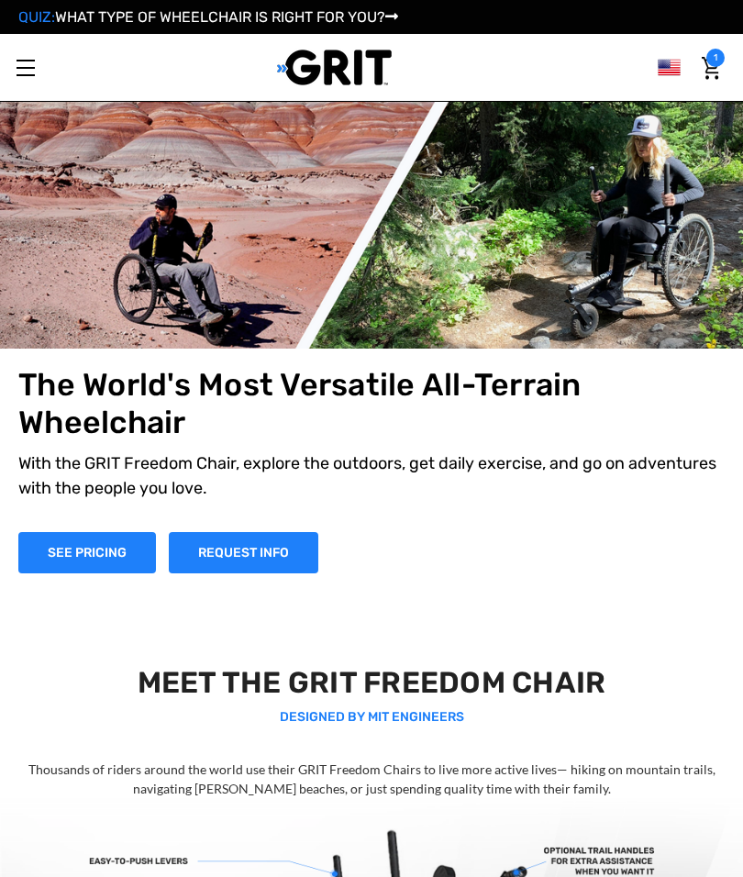
click at [33, 63] on link "Toggle menu" at bounding box center [25, 67] width 50 height 50
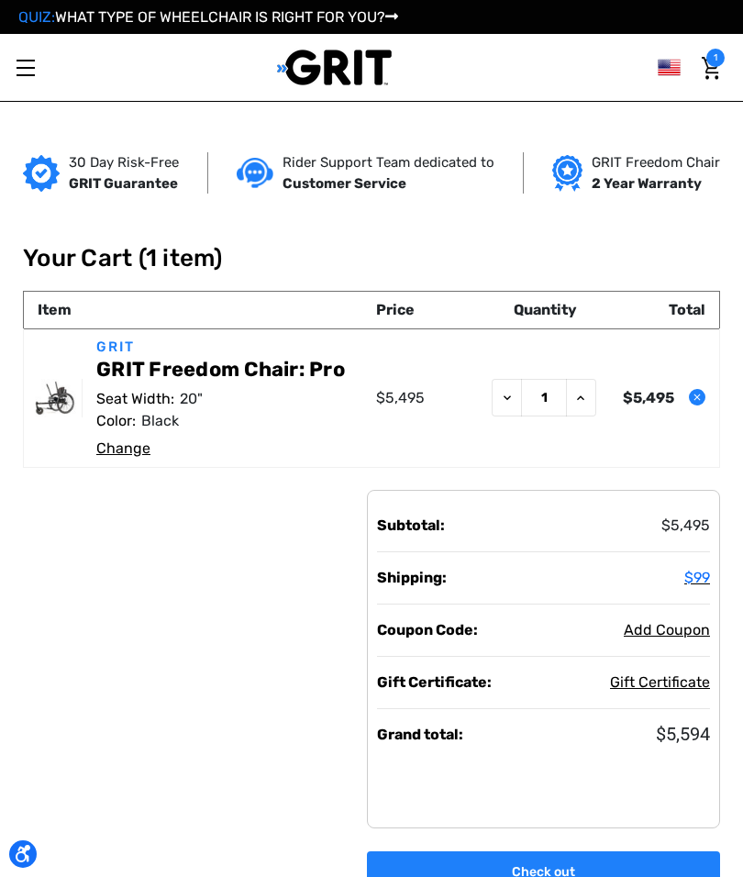
click at [29, 63] on link "Toggle menu" at bounding box center [25, 67] width 50 height 50
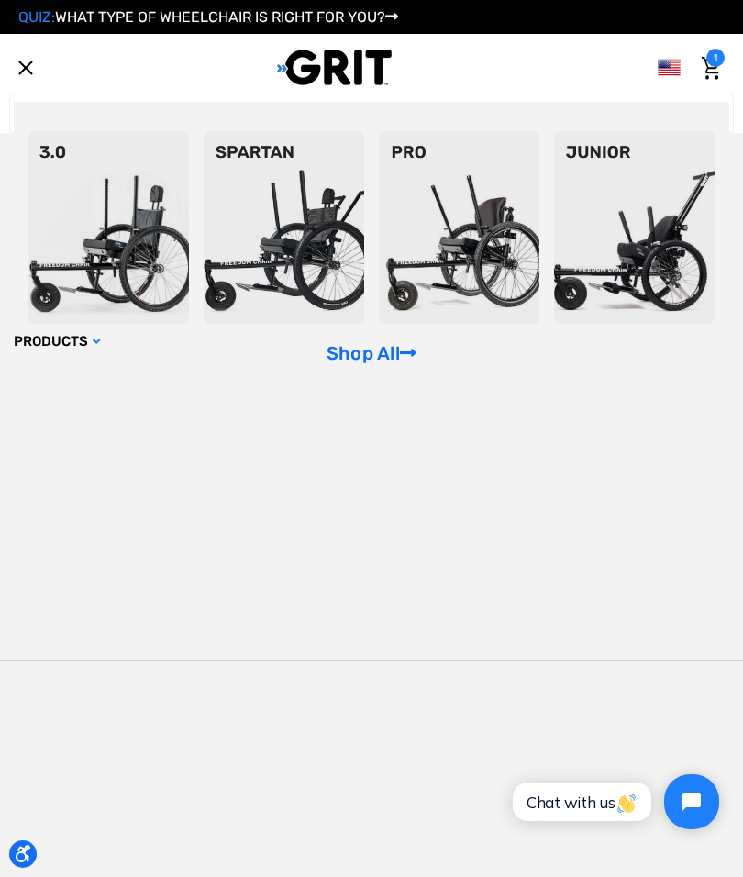
click at [31, 67] on span "Toggle menu" at bounding box center [26, 68] width 18 height 2
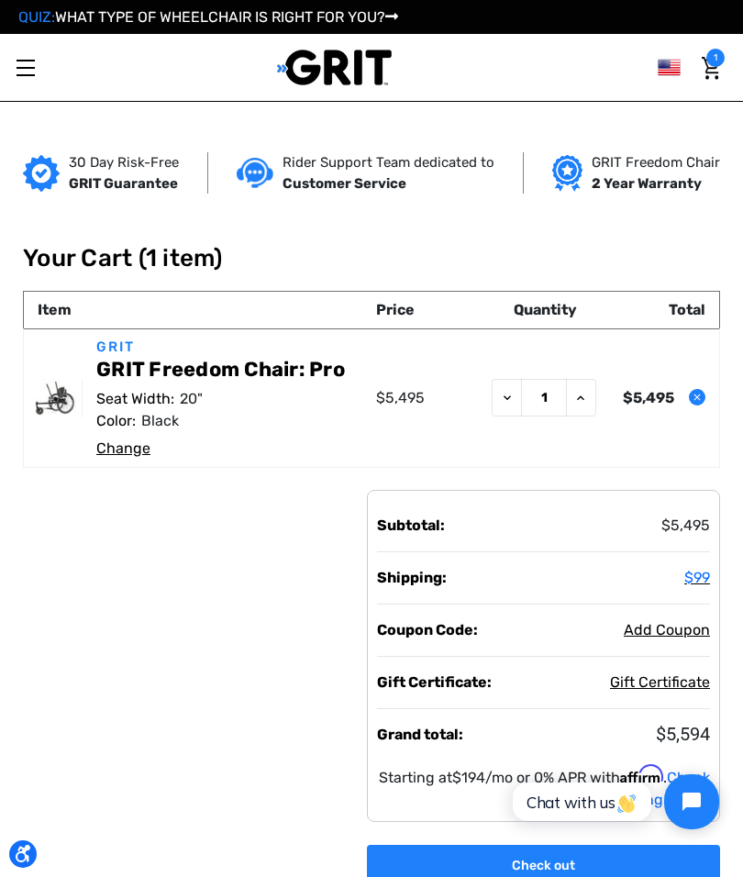
click at [25, 65] on link "Toggle menu" at bounding box center [25, 67] width 50 height 50
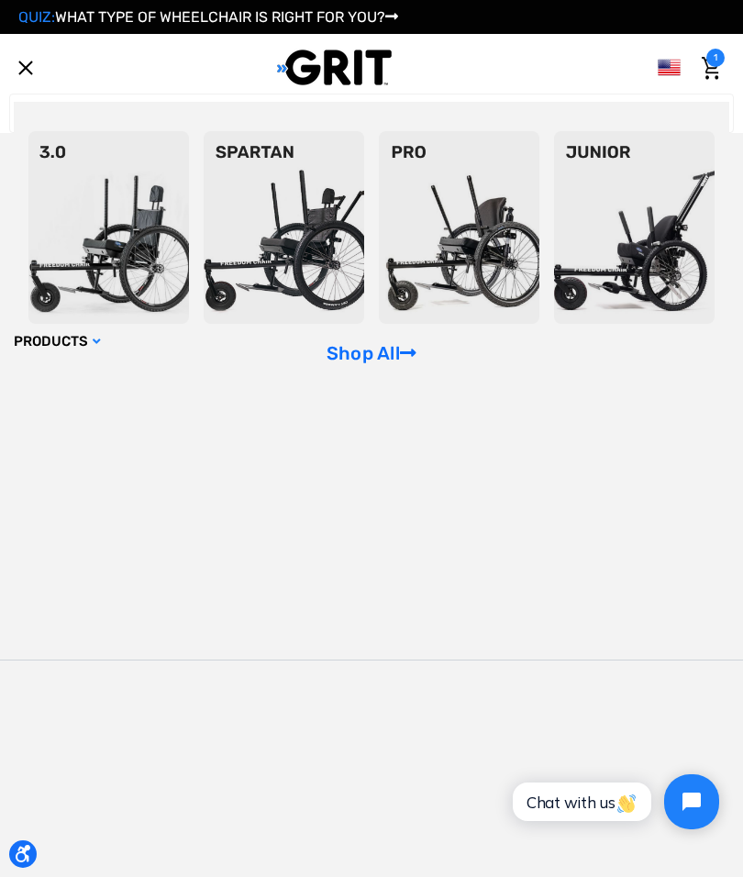
click at [30, 61] on link "Toggle menu" at bounding box center [25, 67] width 50 height 50
